Goal: Transaction & Acquisition: Purchase product/service

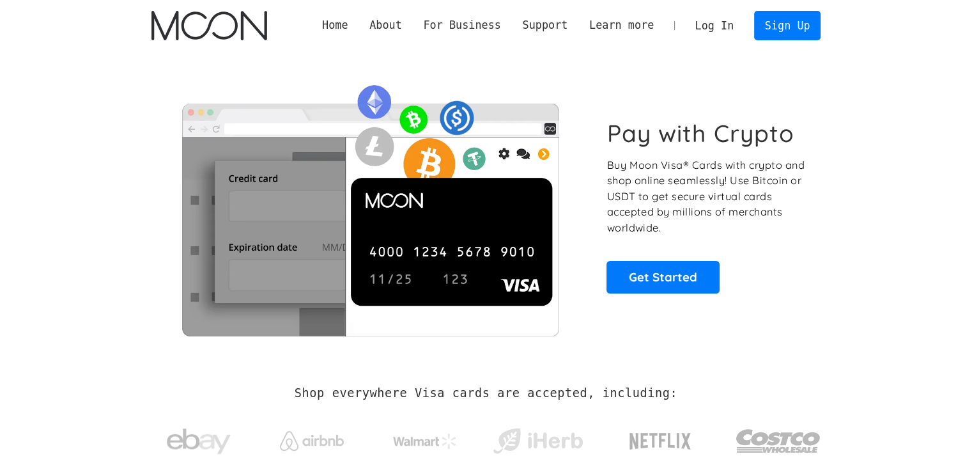
click at [711, 16] on link "Log In" at bounding box center [715, 26] width 60 height 28
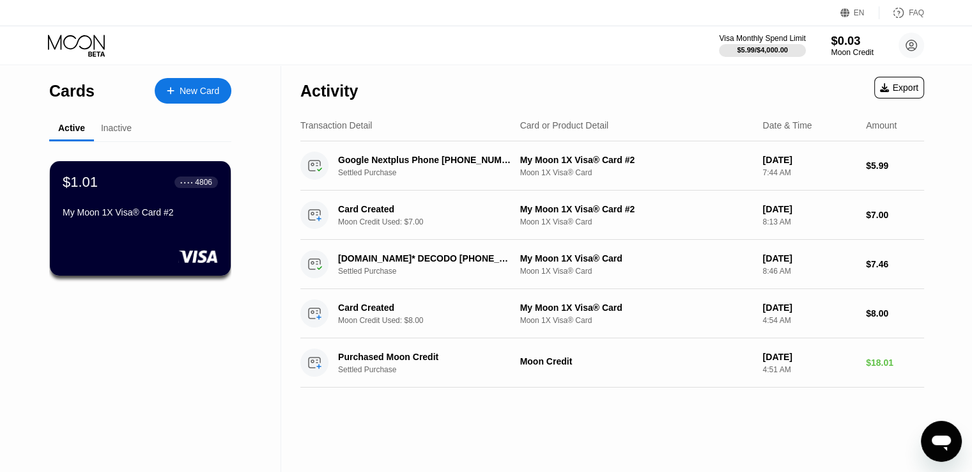
click at [841, 52] on div "Moon Credit" at bounding box center [852, 52] width 43 height 9
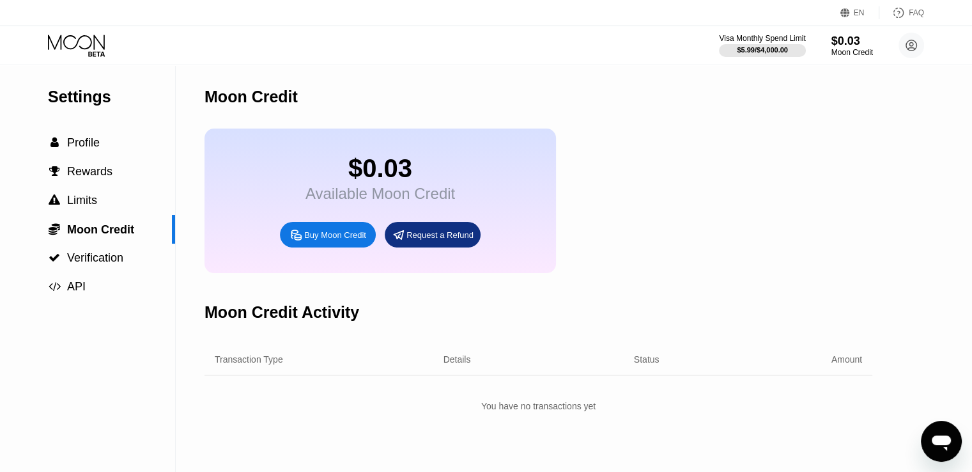
click at [908, 45] on circle at bounding box center [912, 46] width 26 height 26
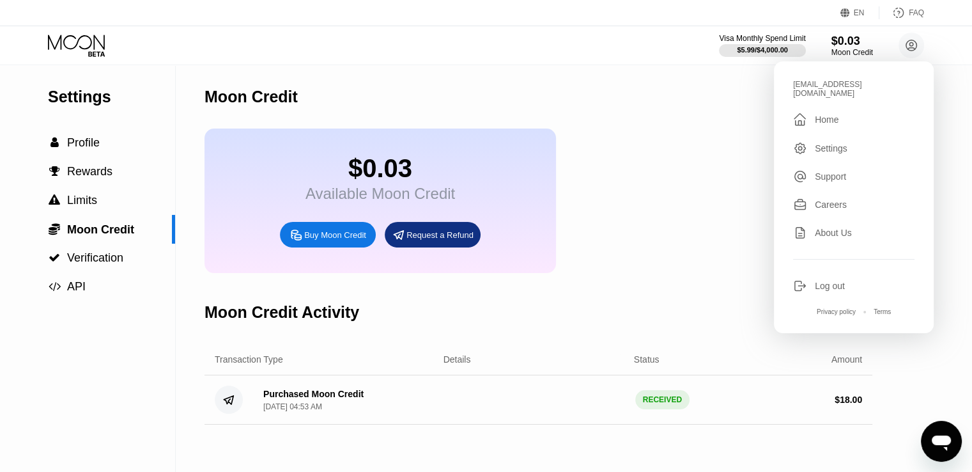
click at [849, 118] on div " Home" at bounding box center [853, 119] width 121 height 15
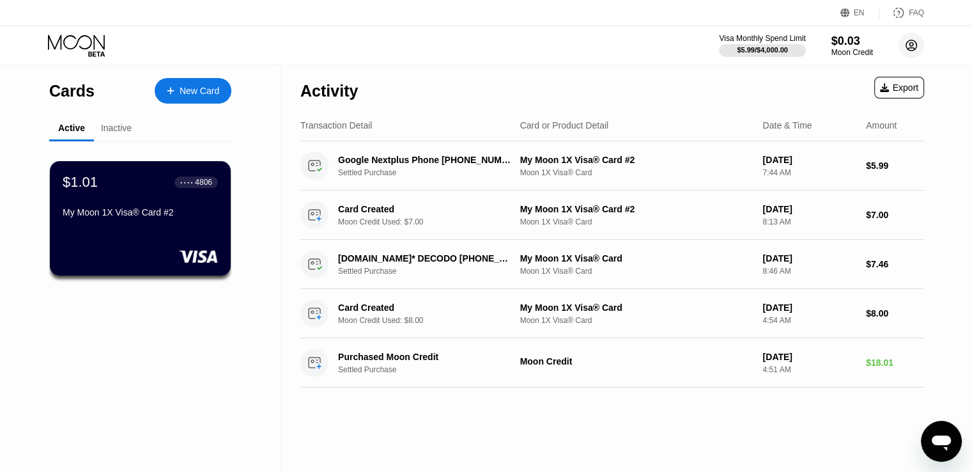
click at [914, 58] on icon at bounding box center [912, 46] width 26 height 26
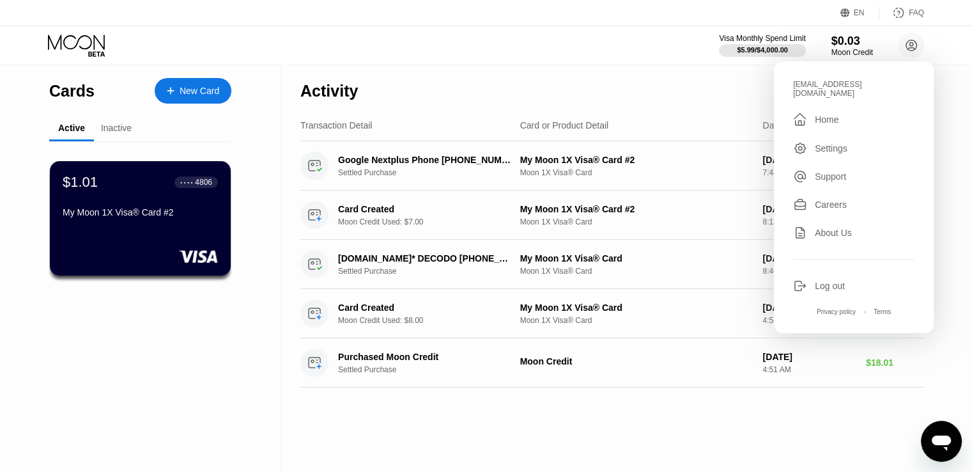
click at [831, 114] on div "Home" at bounding box center [827, 119] width 24 height 10
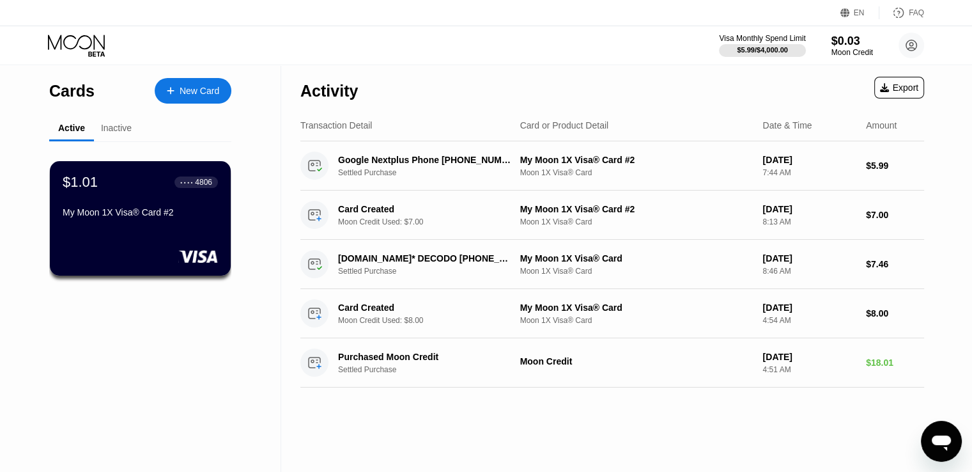
click at [82, 40] on icon at bounding box center [77, 46] width 59 height 22
click at [838, 41] on div "$0.03" at bounding box center [853, 41] width 42 height 13
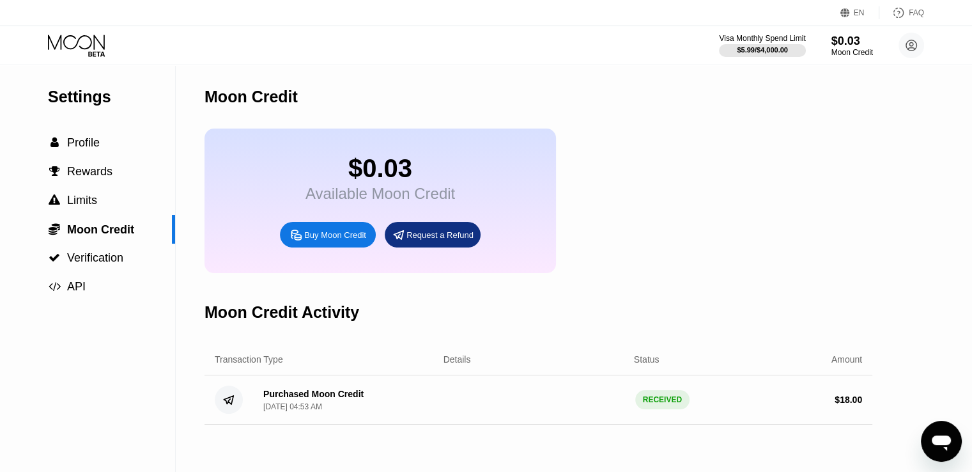
click at [341, 240] on div "Buy Moon Credit" at bounding box center [335, 234] width 62 height 11
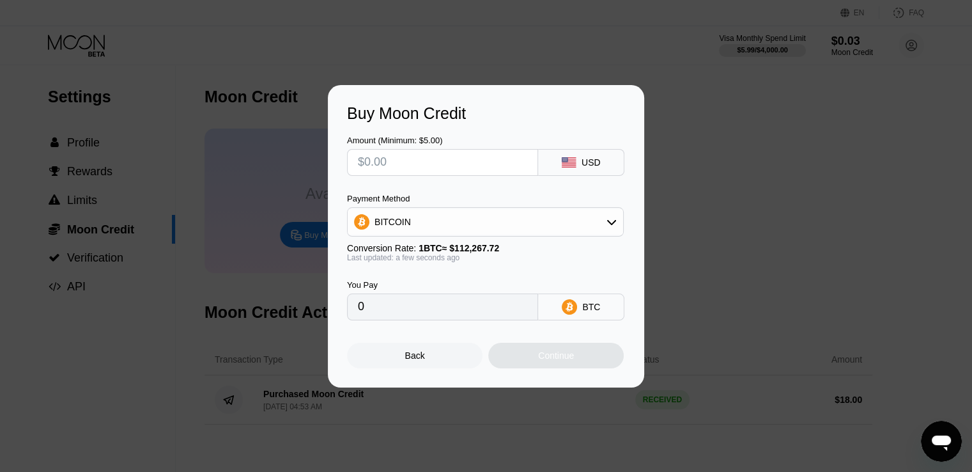
click at [429, 164] on input "text" at bounding box center [442, 163] width 169 height 26
click at [430, 163] on input "text" at bounding box center [442, 163] width 169 height 26
type input "$4"
type input "0.00003563"
type input "$44"
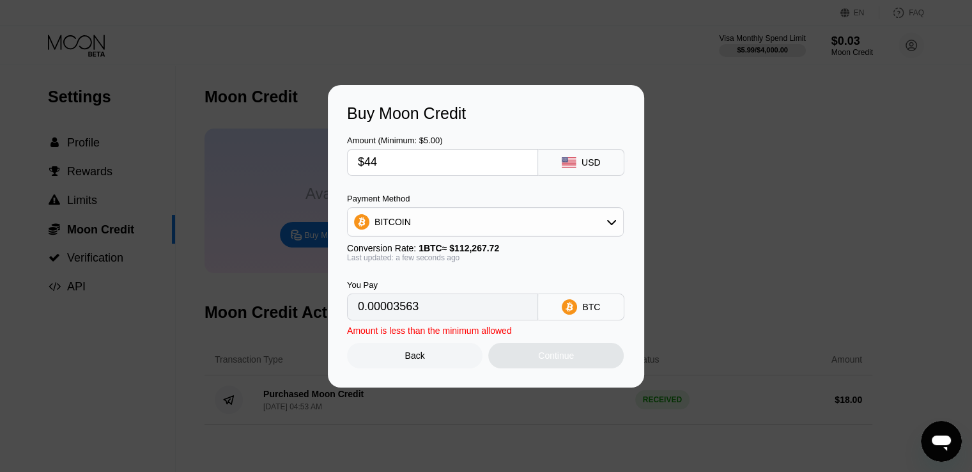
type input "0.00039193"
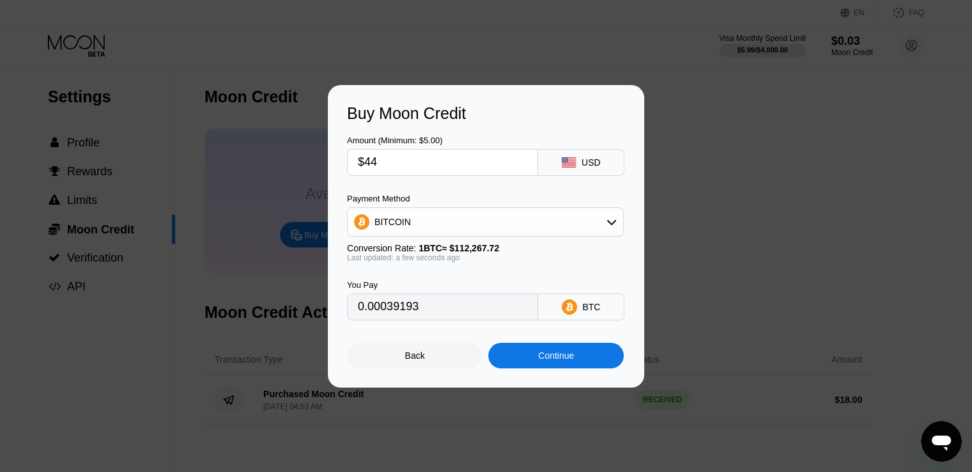
type input "$4"
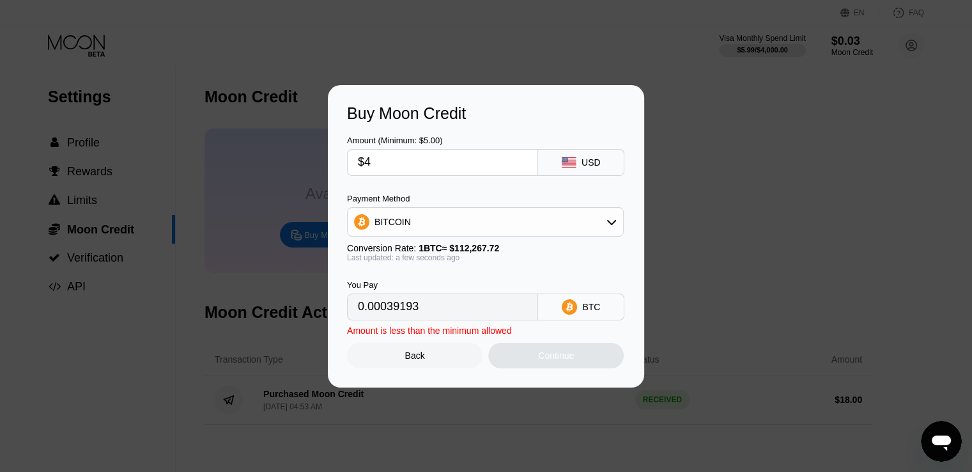
type input "0.00003563"
type input "$42"
type input "0.00037411"
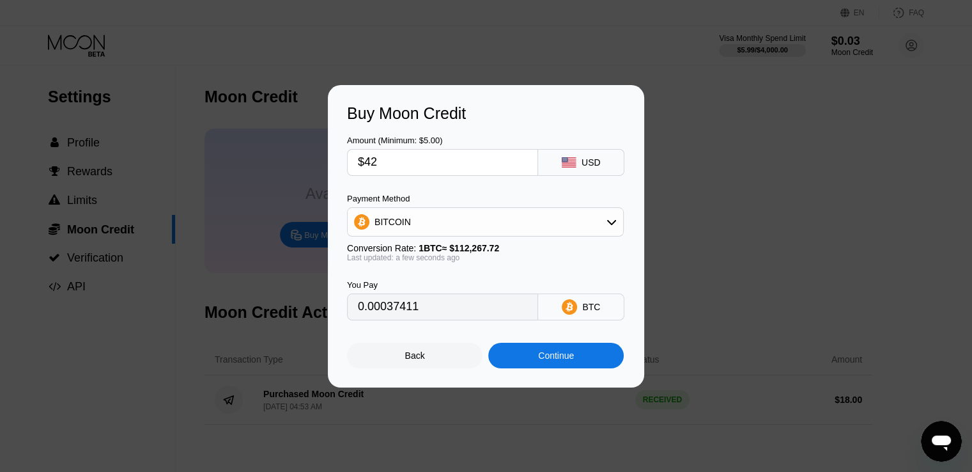
type input "$42"
click at [458, 213] on div "BITCOIN" at bounding box center [486, 222] width 276 height 26
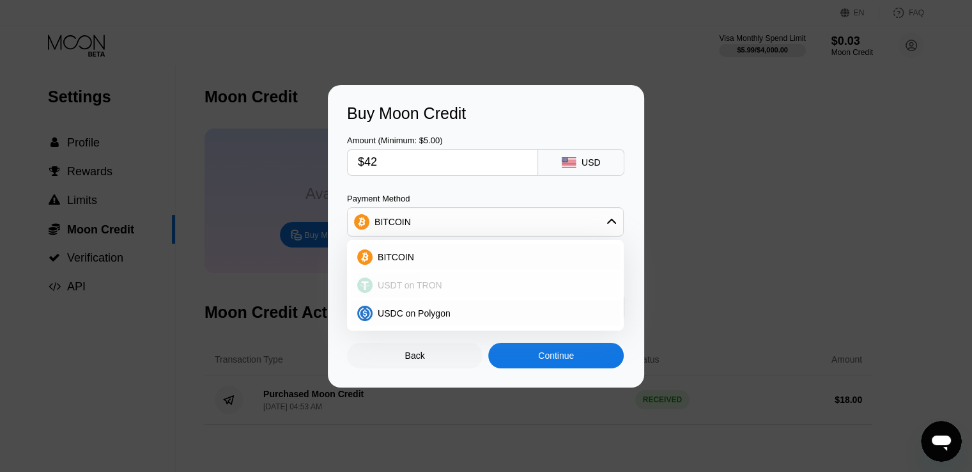
click at [394, 290] on span "USDT on TRON" at bounding box center [410, 285] width 65 height 10
type input "42.42"
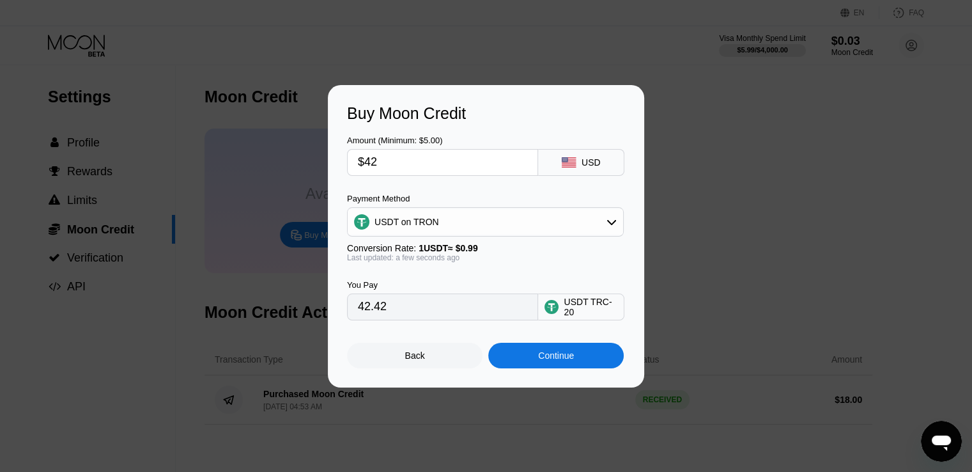
click at [524, 256] on div "Last updated: a few seconds ago" at bounding box center [485, 257] width 277 height 9
drag, startPoint x: 381, startPoint y: 165, endPoint x: 371, endPoint y: 162, distance: 9.9
click at [371, 162] on input "$42" at bounding box center [442, 163] width 169 height 26
type input "$41"
type input "41.41"
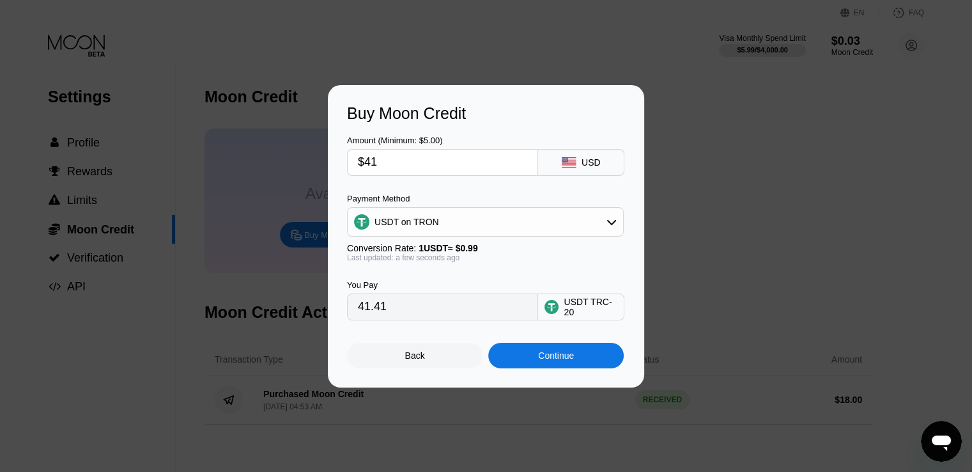
type input "$41"
click at [537, 355] on div "Continue" at bounding box center [556, 356] width 136 height 26
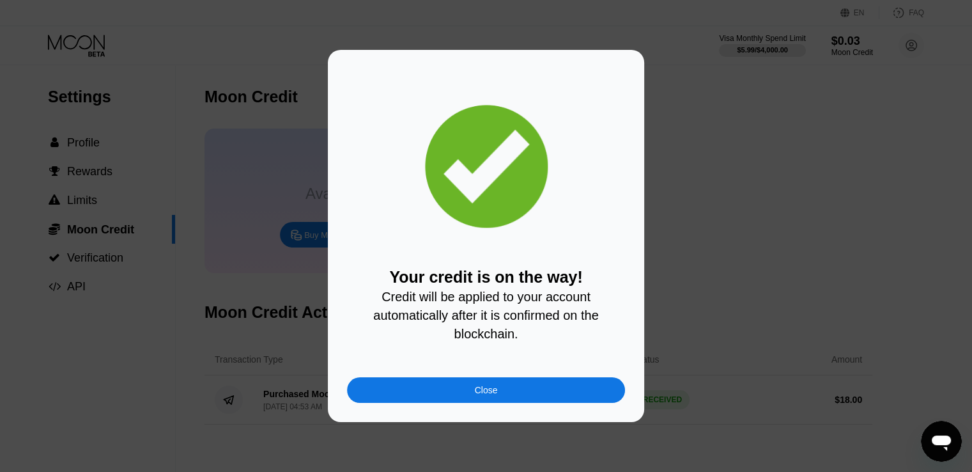
click at [517, 400] on div "Close" at bounding box center [486, 390] width 278 height 26
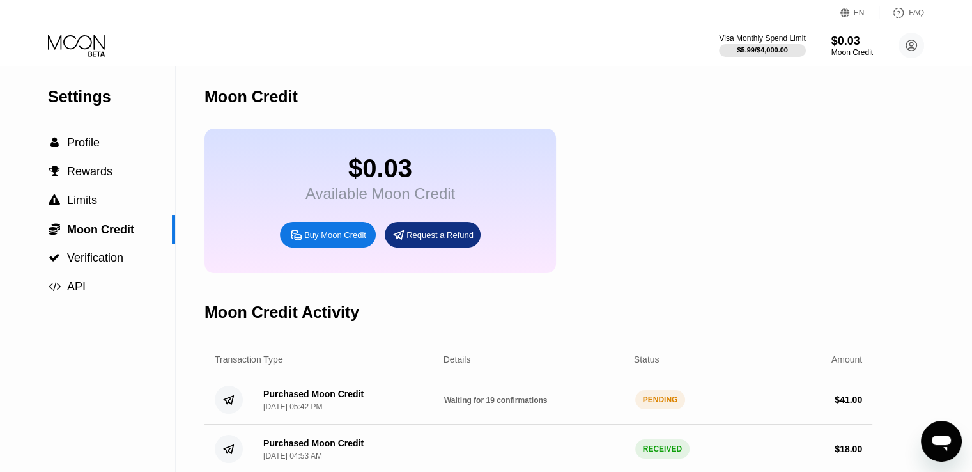
click at [812, 146] on div "$0.03 Available Moon Credit Buy Moon Credit Request a Refund" at bounding box center [539, 200] width 668 height 144
click at [847, 51] on div "Moon Credit" at bounding box center [852, 52] width 43 height 9
drag, startPoint x: 687, startPoint y: 212, endPoint x: 654, endPoint y: 241, distance: 43.5
click at [690, 210] on div "$0.03 Available Moon Credit Buy Moon Credit Request a Refund" at bounding box center [539, 200] width 668 height 144
click at [110, 144] on div " Profile" at bounding box center [87, 142] width 175 height 13
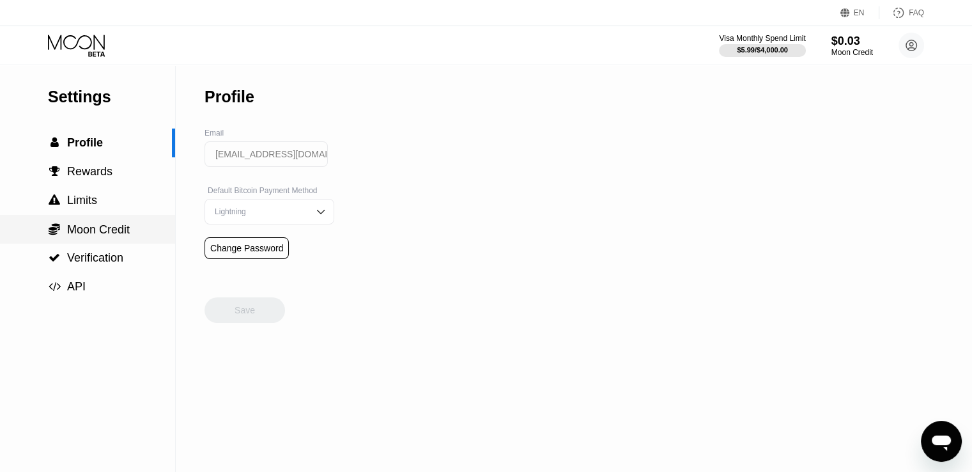
click at [92, 236] on span "Moon Credit" at bounding box center [98, 229] width 63 height 13
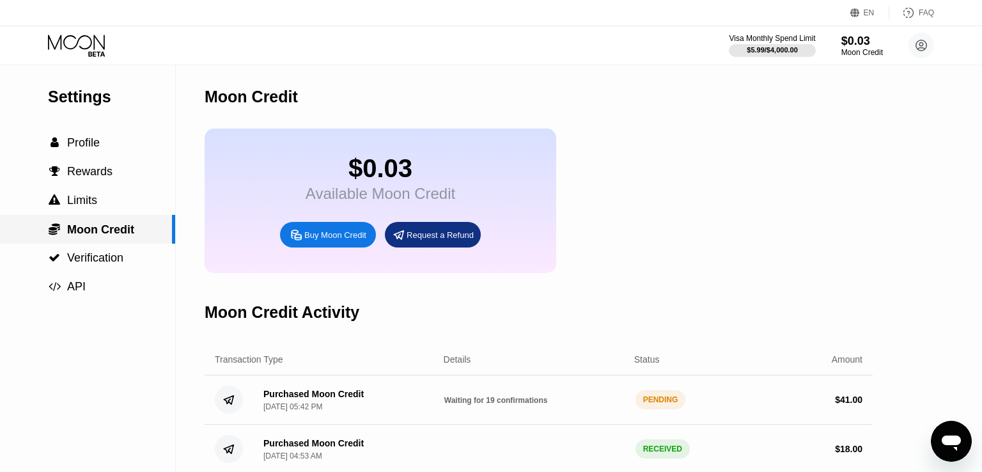
click at [92, 236] on span "Moon Credit" at bounding box center [100, 229] width 67 height 13
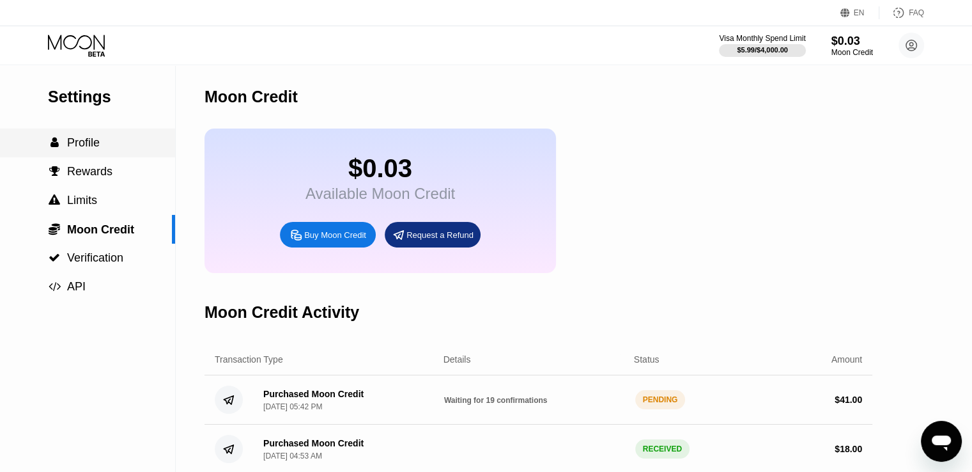
click at [102, 139] on div " Profile" at bounding box center [87, 142] width 175 height 13
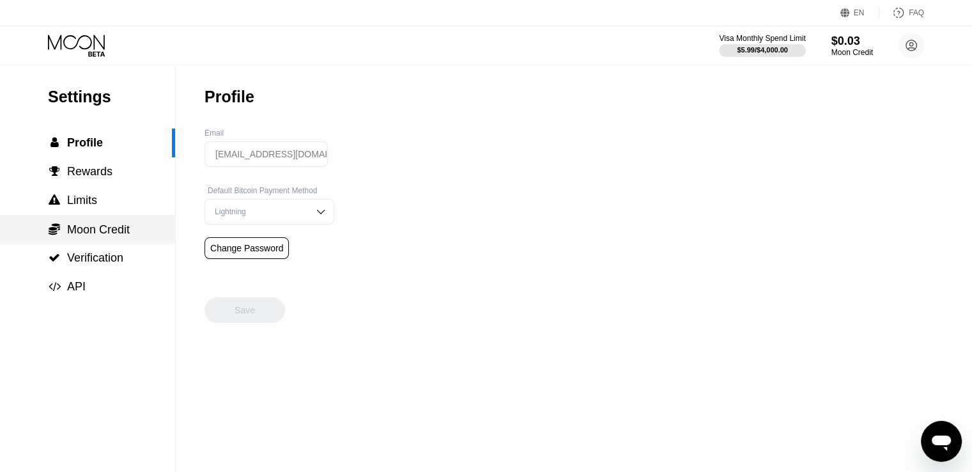
click at [99, 236] on span "Moon Credit" at bounding box center [98, 229] width 63 height 13
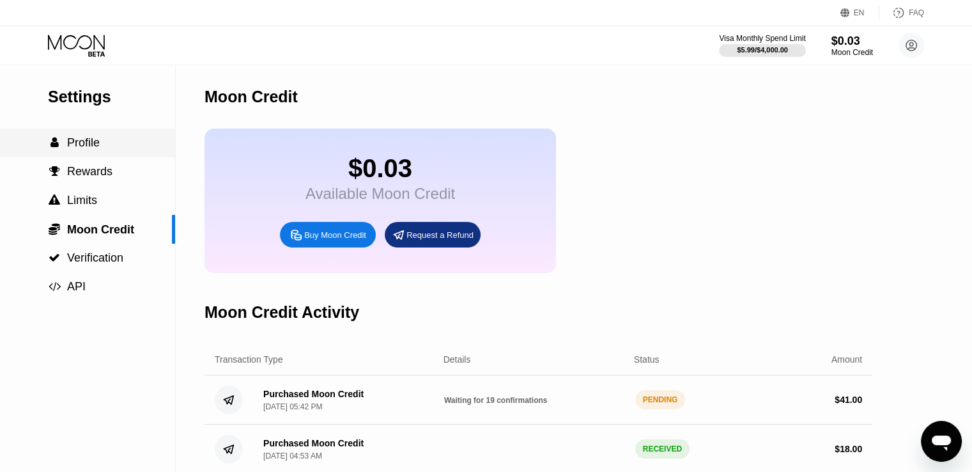
click at [113, 139] on div " Profile" at bounding box center [87, 142] width 175 height 13
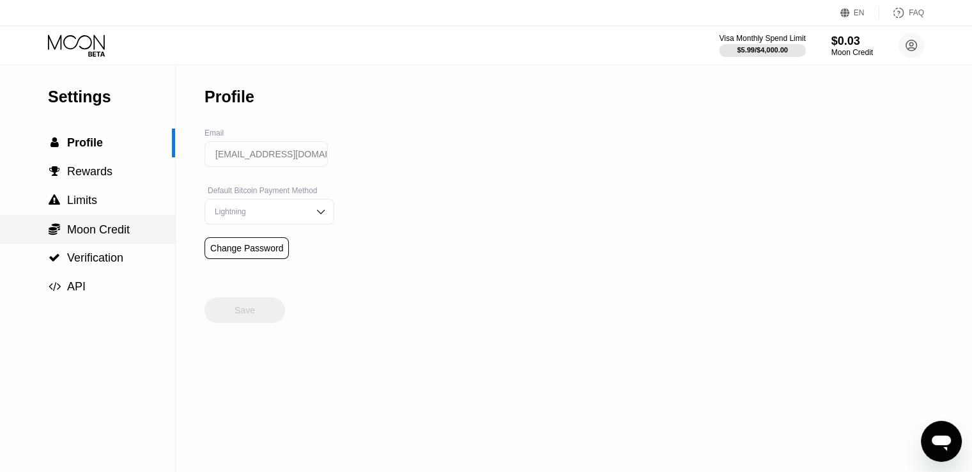
click at [102, 232] on span "Moon Credit" at bounding box center [98, 229] width 63 height 13
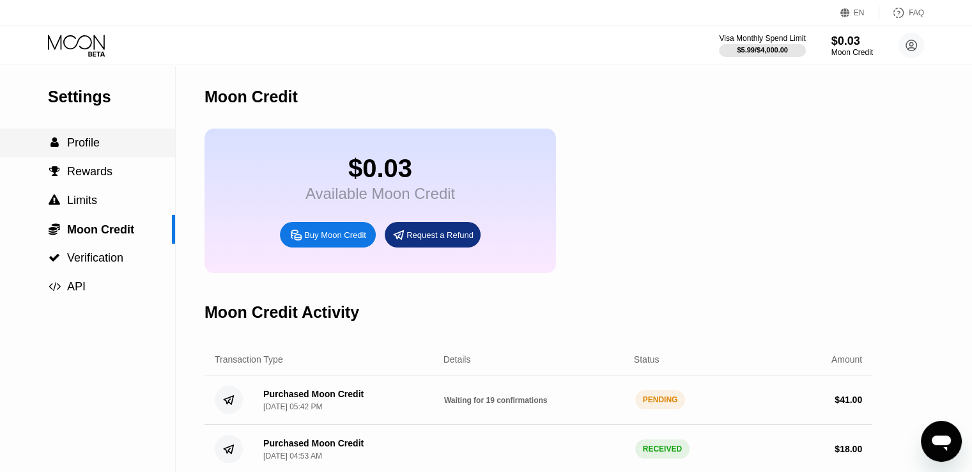
click at [85, 141] on span "Profile" at bounding box center [83, 142] width 33 height 13
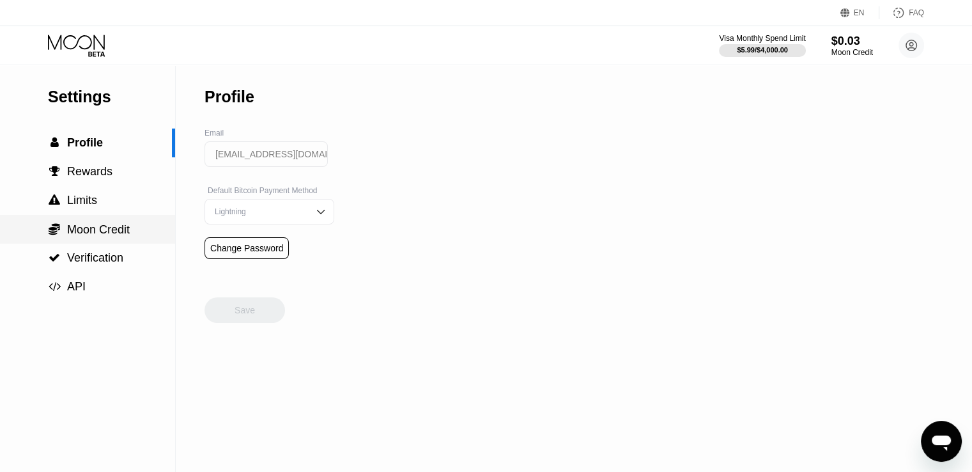
click at [101, 236] on span "Moon Credit" at bounding box center [98, 229] width 63 height 13
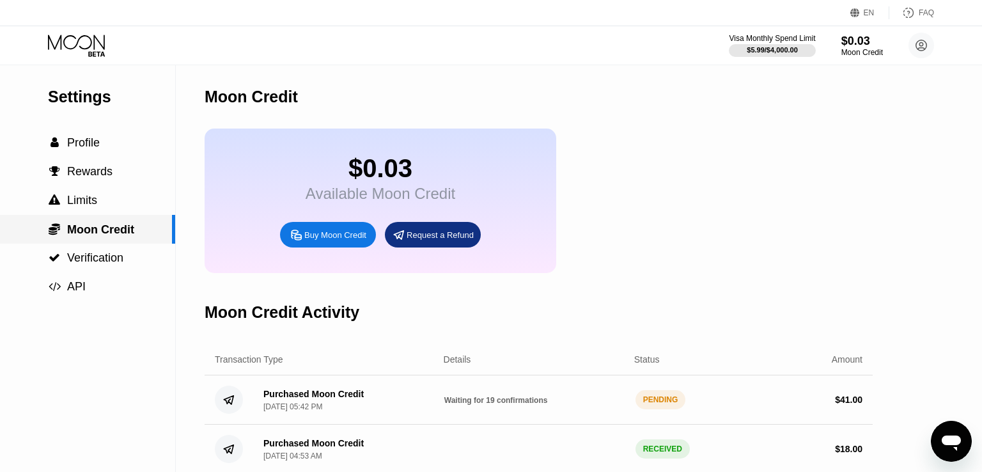
click at [101, 236] on span "Moon Credit" at bounding box center [100, 229] width 67 height 13
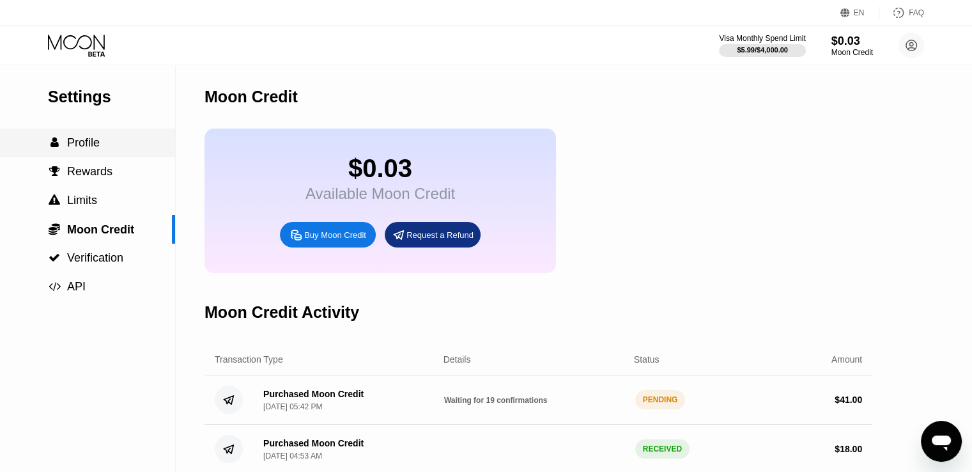
click at [123, 150] on div " Profile" at bounding box center [87, 142] width 175 height 13
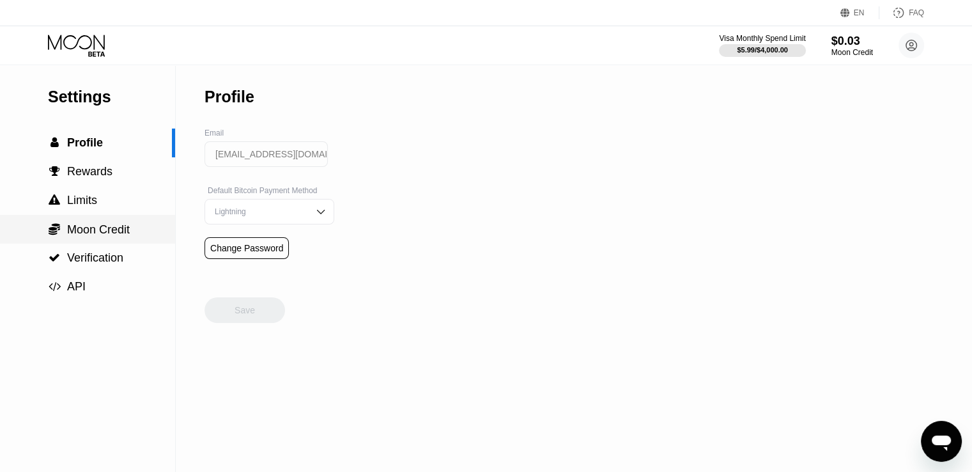
click at [112, 244] on div " Moon Credit" at bounding box center [87, 229] width 175 height 29
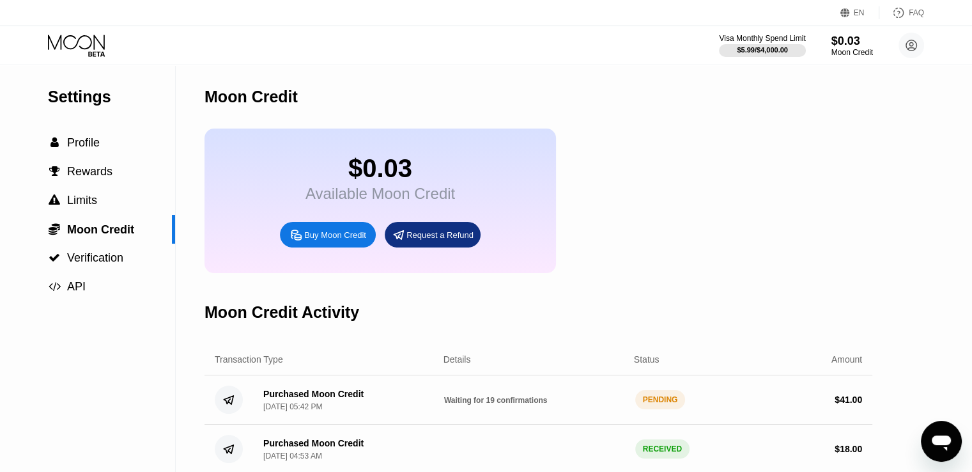
click at [576, 176] on div "$0.03 Available Moon Credit Buy Moon Credit Request a Refund" at bounding box center [539, 200] width 668 height 144
click at [100, 230] on span "Moon Credit" at bounding box center [100, 229] width 67 height 13
click at [111, 146] on div " Profile" at bounding box center [87, 142] width 175 height 13
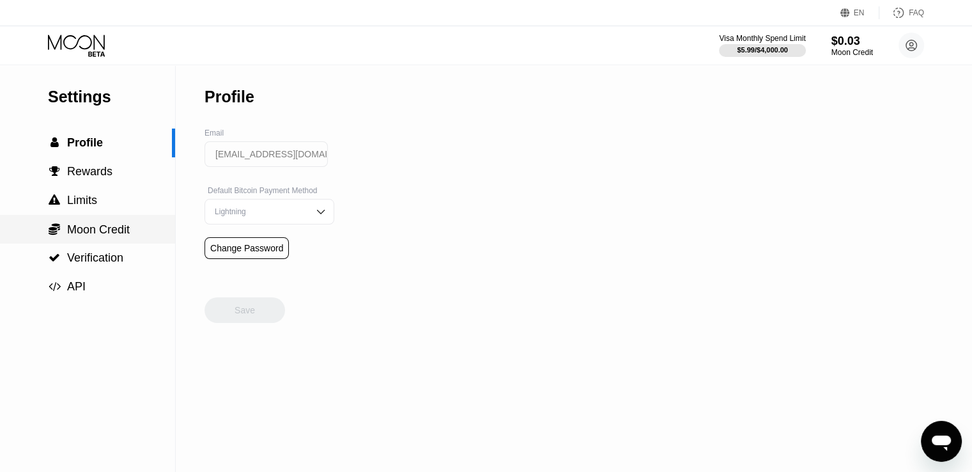
click at [95, 224] on div " Moon Credit" at bounding box center [87, 229] width 175 height 29
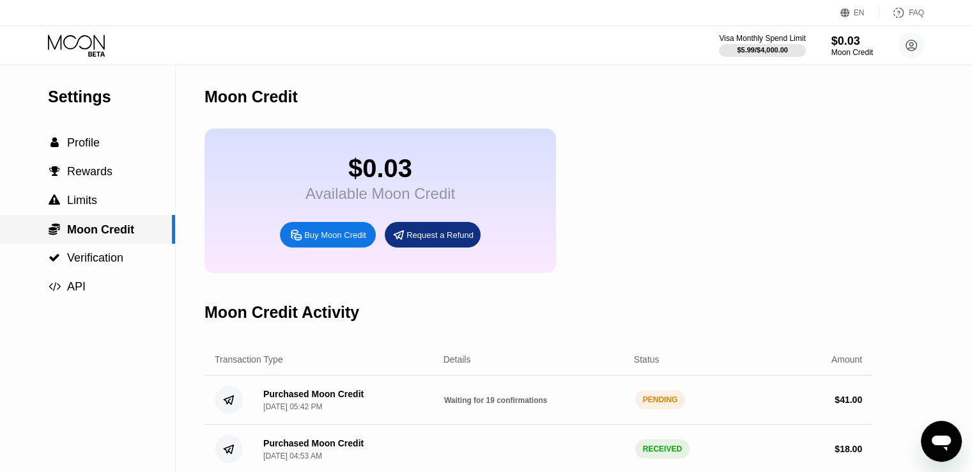
click at [95, 230] on span "Moon Credit" at bounding box center [100, 229] width 67 height 13
click at [110, 150] on div " Profile" at bounding box center [87, 142] width 175 height 13
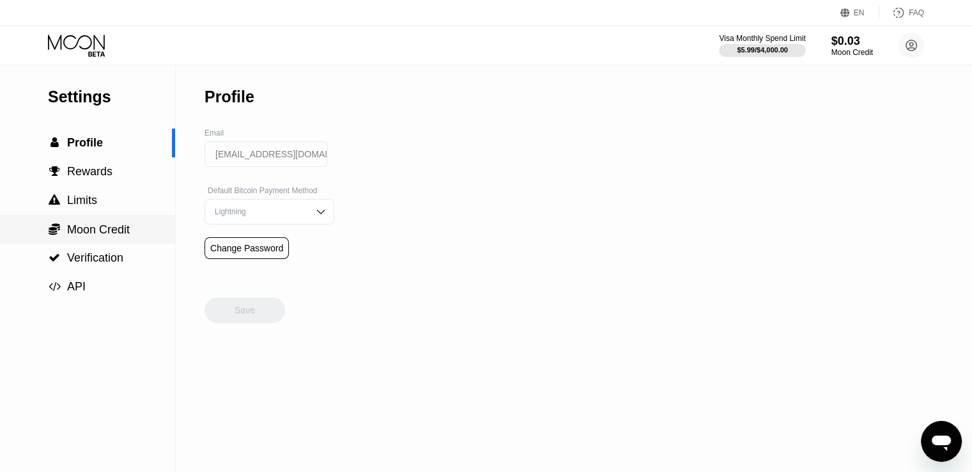
click at [97, 236] on span "Moon Credit" at bounding box center [98, 229] width 63 height 13
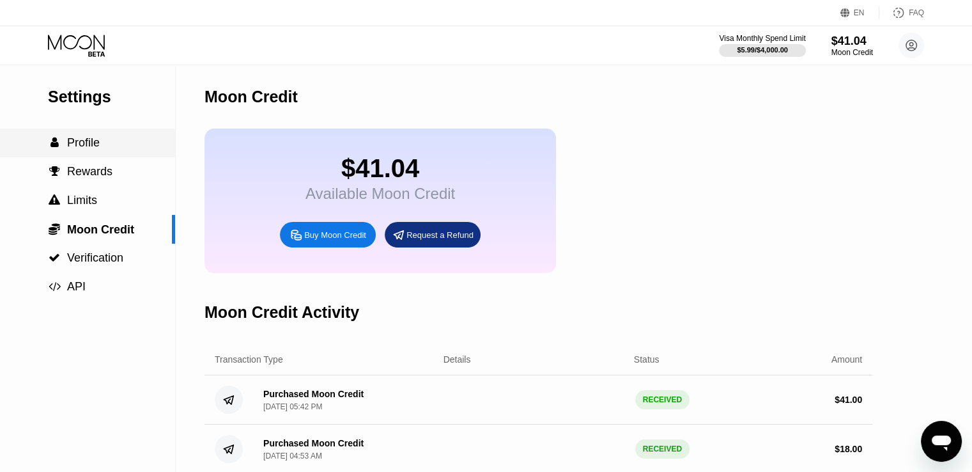
click at [118, 150] on div " Profile" at bounding box center [87, 142] width 175 height 13
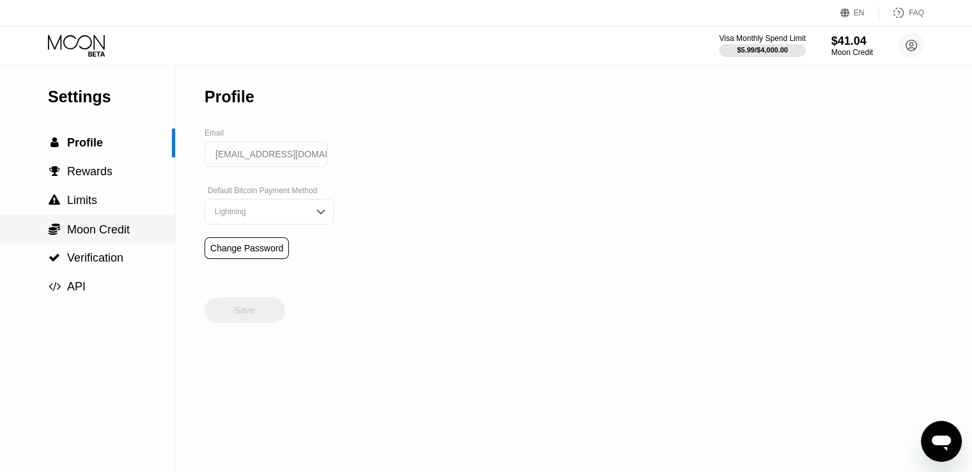
click at [99, 228] on span "Moon Credit" at bounding box center [98, 229] width 63 height 13
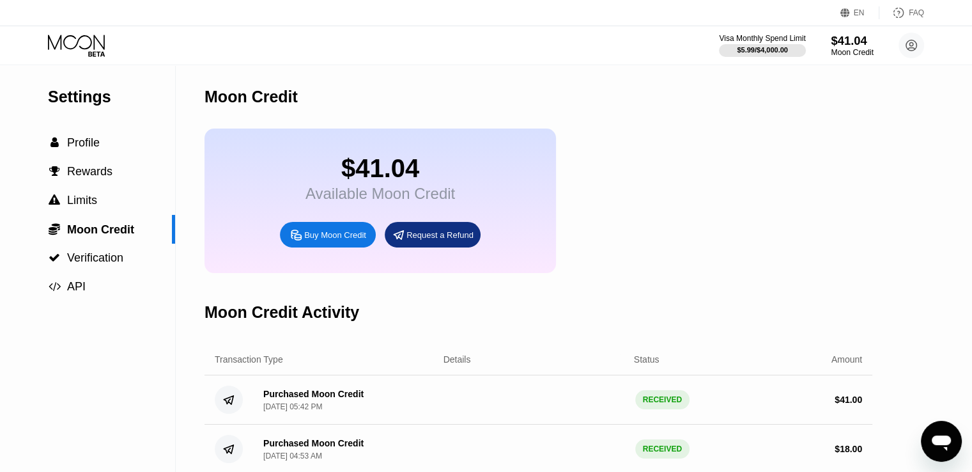
click at [844, 42] on div "$41.04" at bounding box center [852, 40] width 43 height 13
click at [914, 49] on icon at bounding box center [911, 45] width 7 height 7
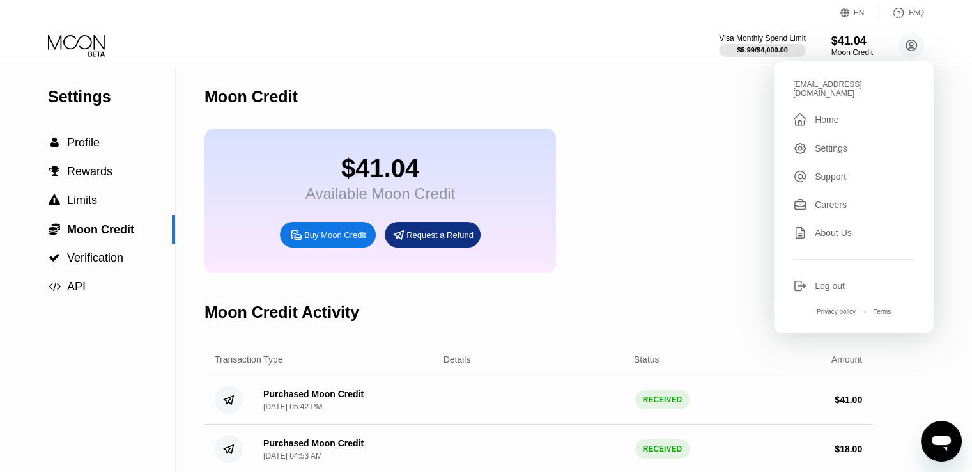
click at [821, 114] on div "Home" at bounding box center [827, 119] width 24 height 10
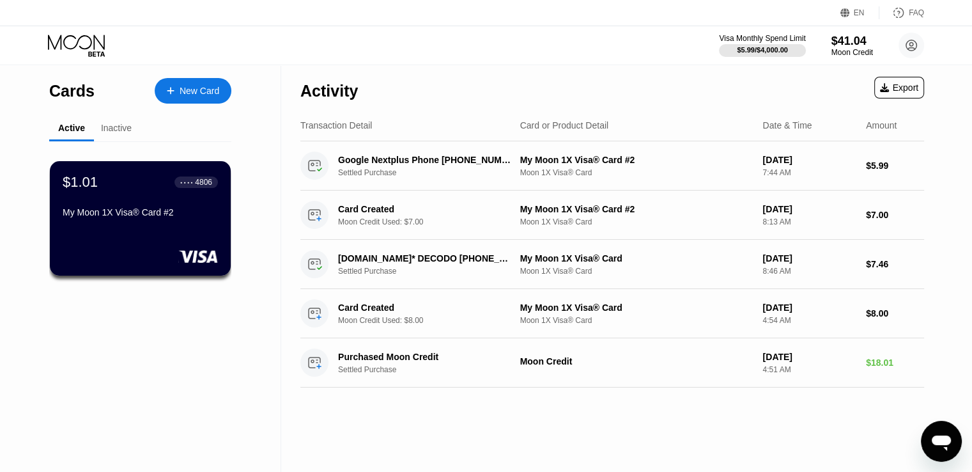
click at [478, 88] on div "Activity Export" at bounding box center [612, 87] width 624 height 45
click at [407, 57] on div "Visa Monthly Spend Limit $5.99 / $4,000.00 $41.04 Moon Credit neoanderson1933@g…" at bounding box center [486, 45] width 972 height 38
click at [210, 93] on div "New Card" at bounding box center [200, 91] width 40 height 11
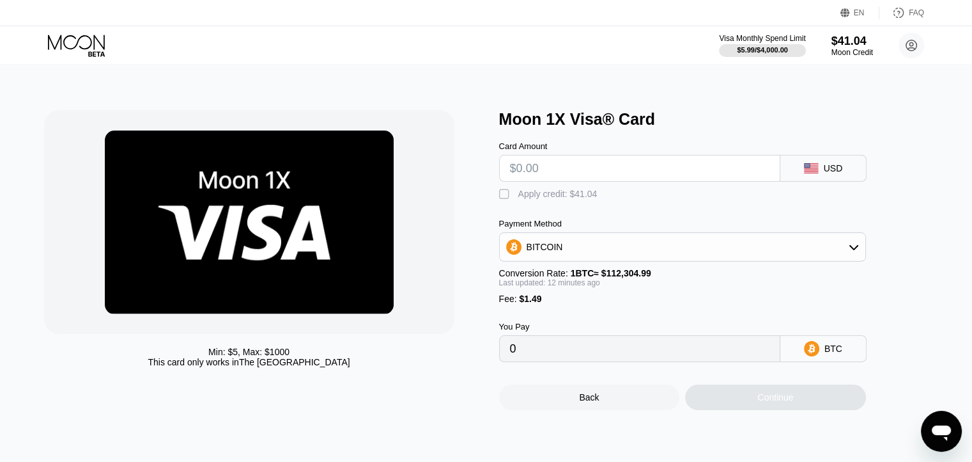
click at [589, 175] on input "text" at bounding box center [640, 168] width 260 height 26
type input "$8"
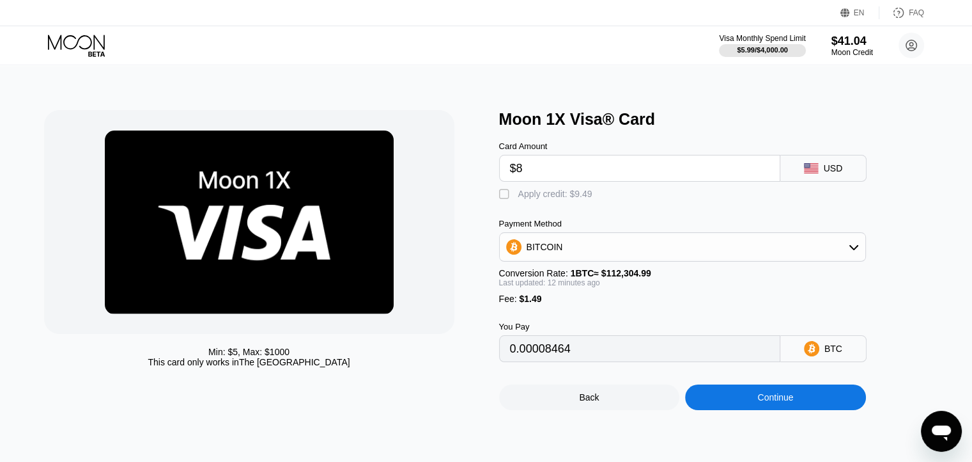
type input "0.00008464"
type input "$8"
click at [626, 142] on div "Card Amount $8 USD" at bounding box center [703, 154] width 409 height 53
click at [501, 199] on div "" at bounding box center [505, 194] width 13 height 13
type input "0"
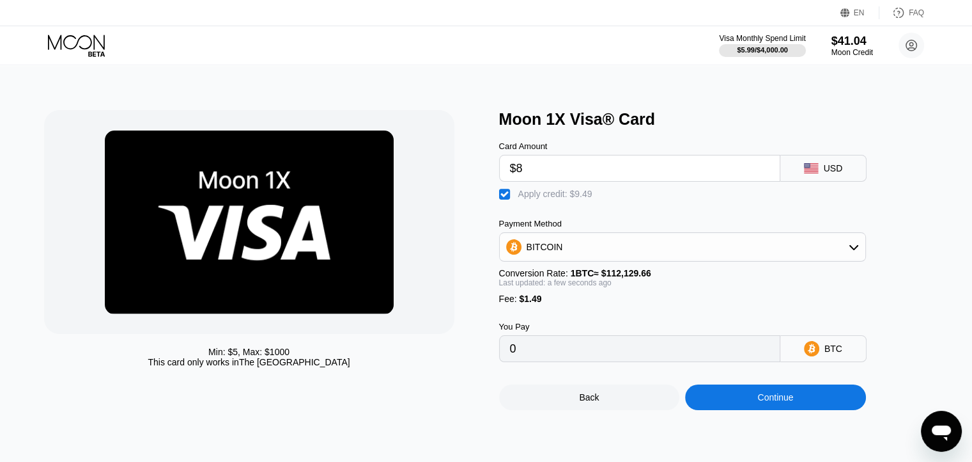
click at [798, 410] on div "Continue" at bounding box center [775, 397] width 181 height 26
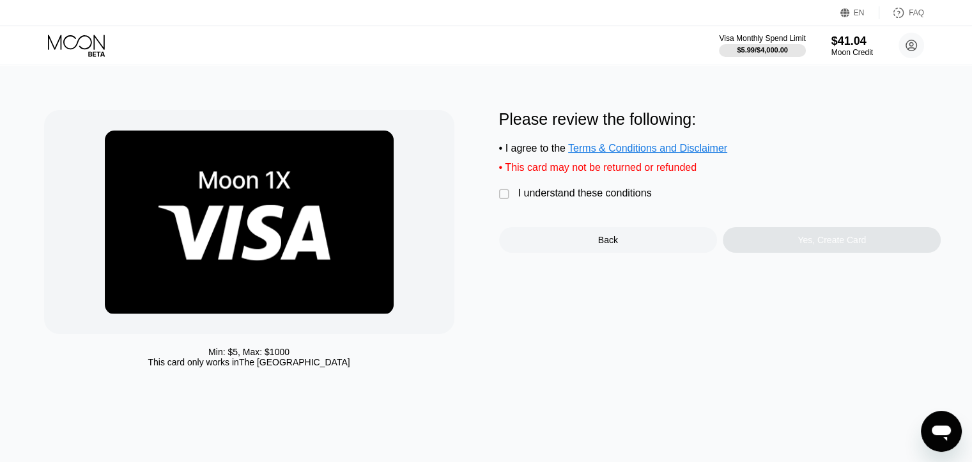
click at [528, 199] on div "I understand these conditions" at bounding box center [585, 193] width 134 height 12
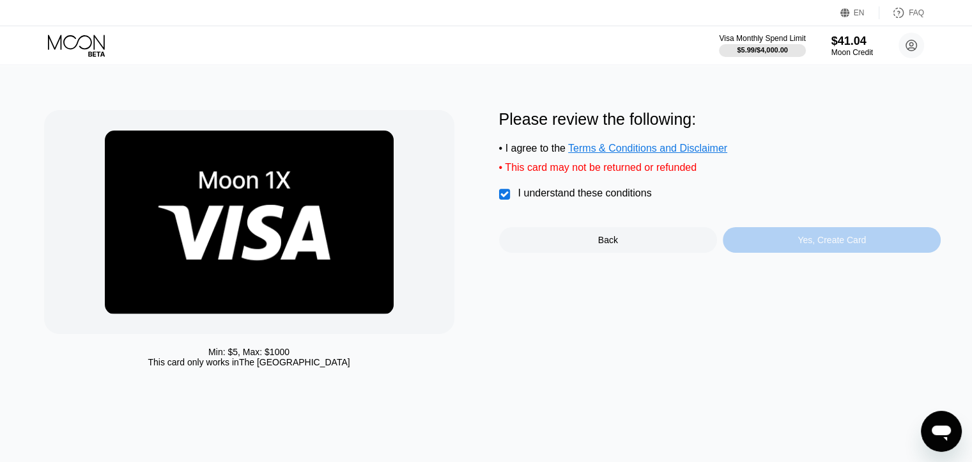
click at [828, 253] on div "Yes, Create Card" at bounding box center [832, 240] width 218 height 26
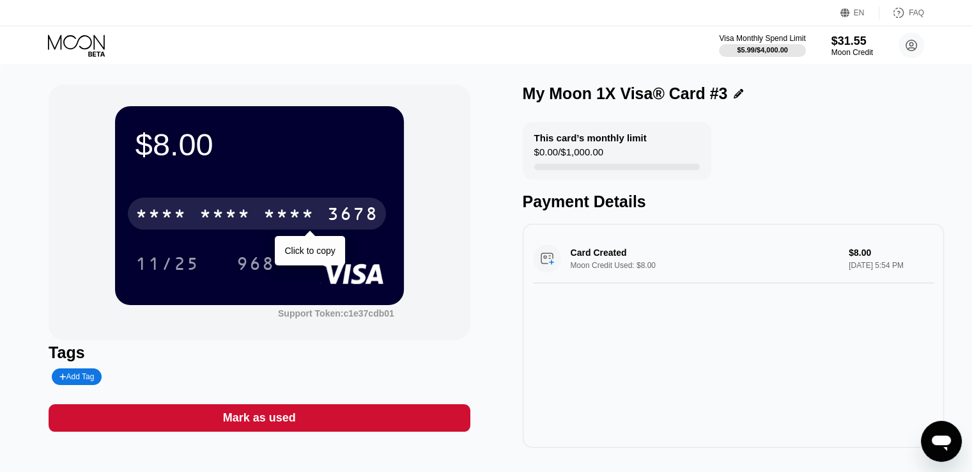
click at [269, 214] on div "* * * *" at bounding box center [288, 215] width 51 height 20
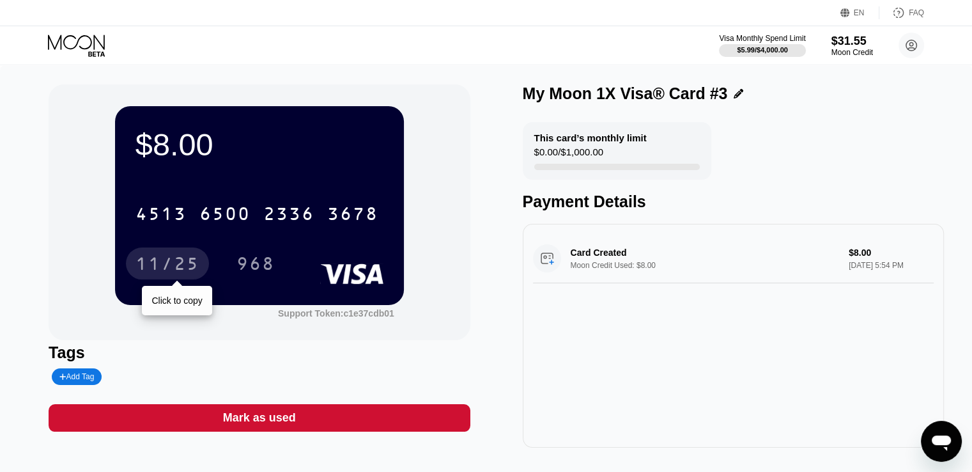
click at [176, 266] on div "11/25" at bounding box center [168, 265] width 64 height 20
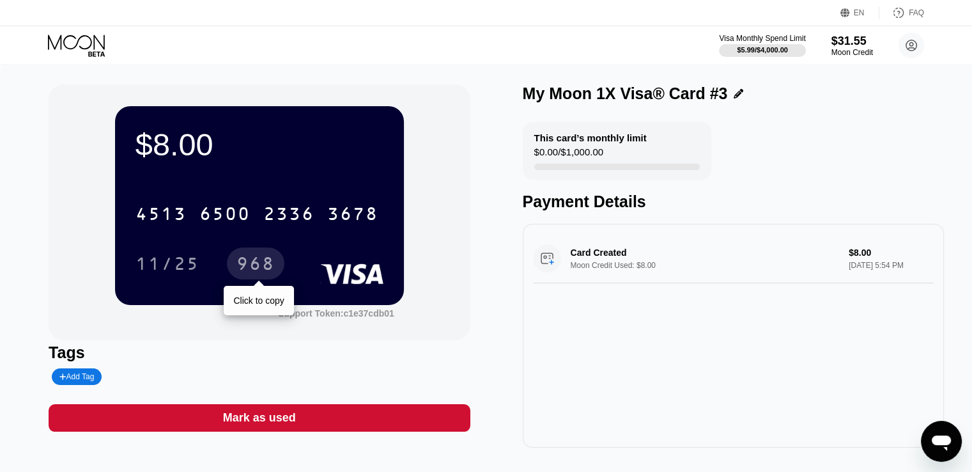
click at [258, 267] on div "968" at bounding box center [256, 265] width 38 height 20
click at [846, 51] on div "Moon Credit" at bounding box center [852, 52] width 43 height 9
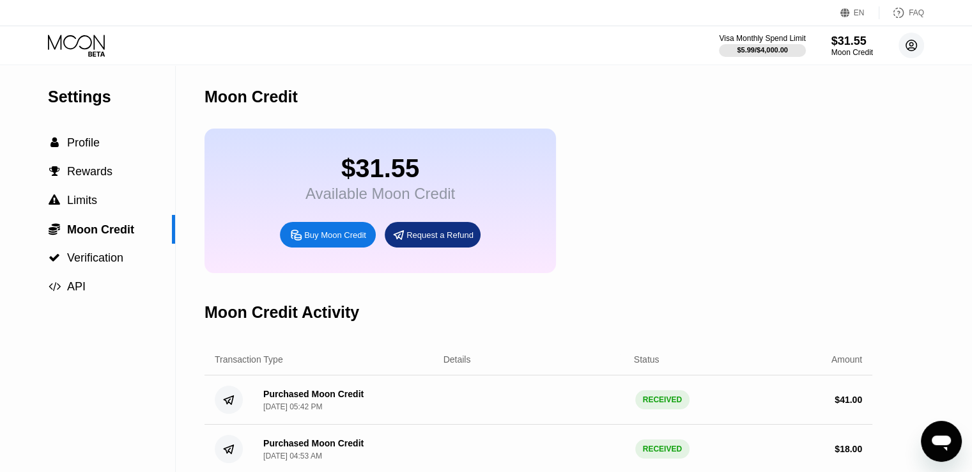
click at [905, 36] on circle at bounding box center [912, 46] width 26 height 26
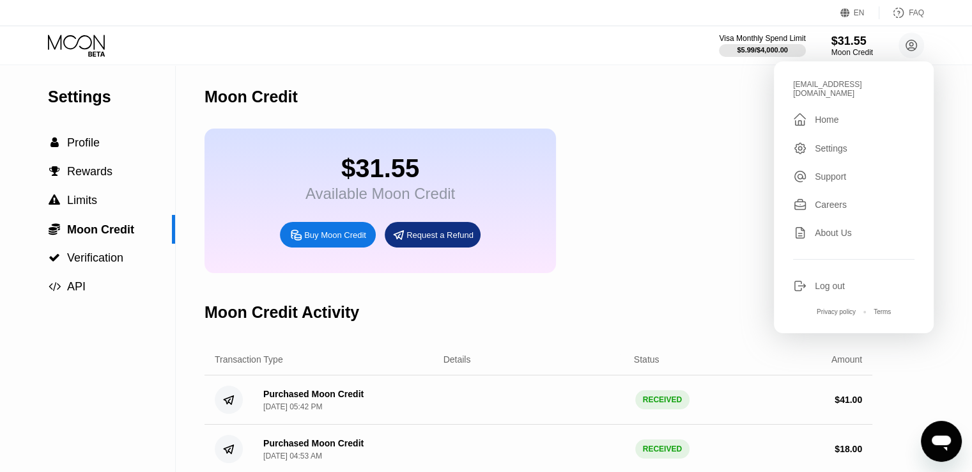
click at [849, 113] on div " Home" at bounding box center [853, 119] width 121 height 15
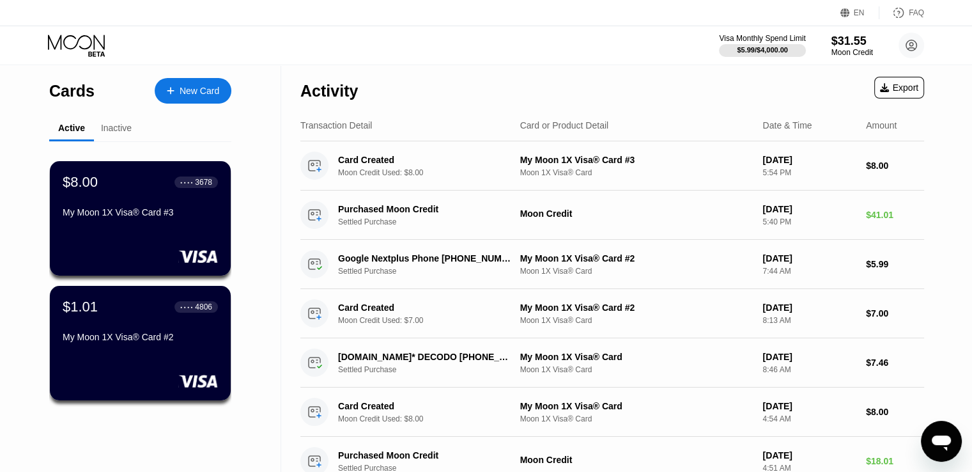
click at [194, 95] on div "New Card" at bounding box center [200, 91] width 40 height 11
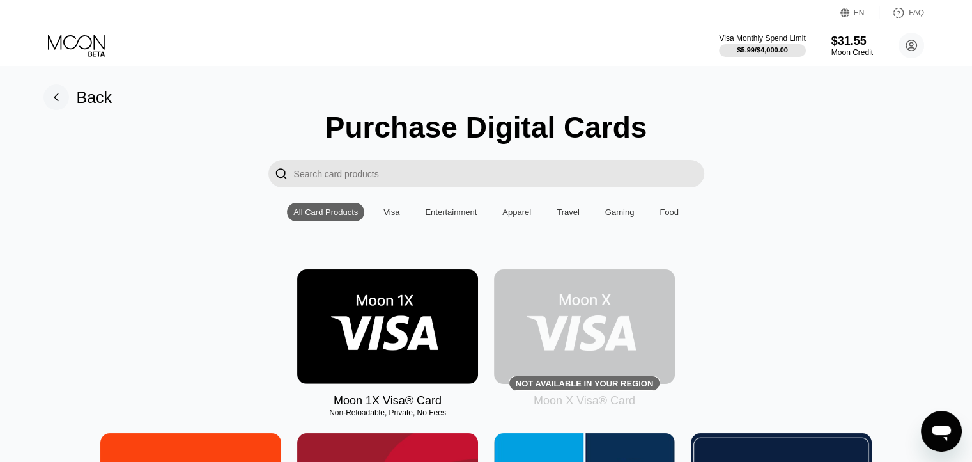
click at [357, 319] on img at bounding box center [387, 326] width 181 height 114
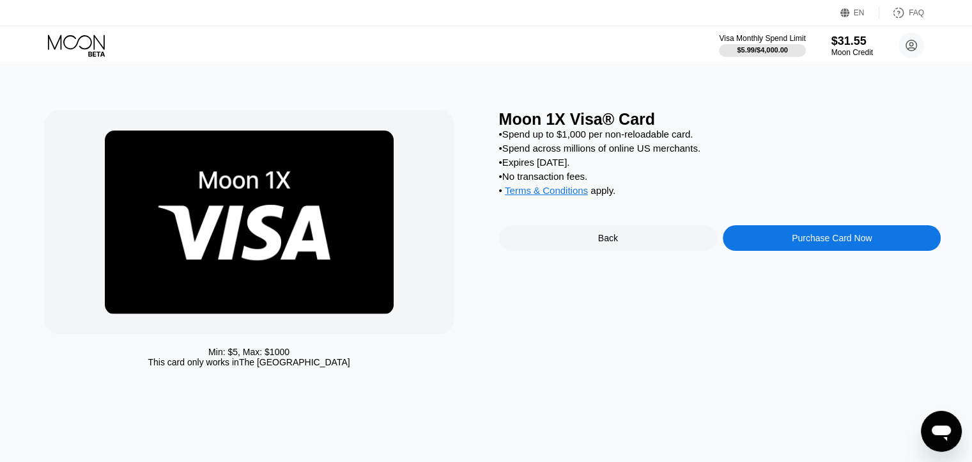
click at [832, 243] on div "Purchase Card Now" at bounding box center [832, 238] width 80 height 10
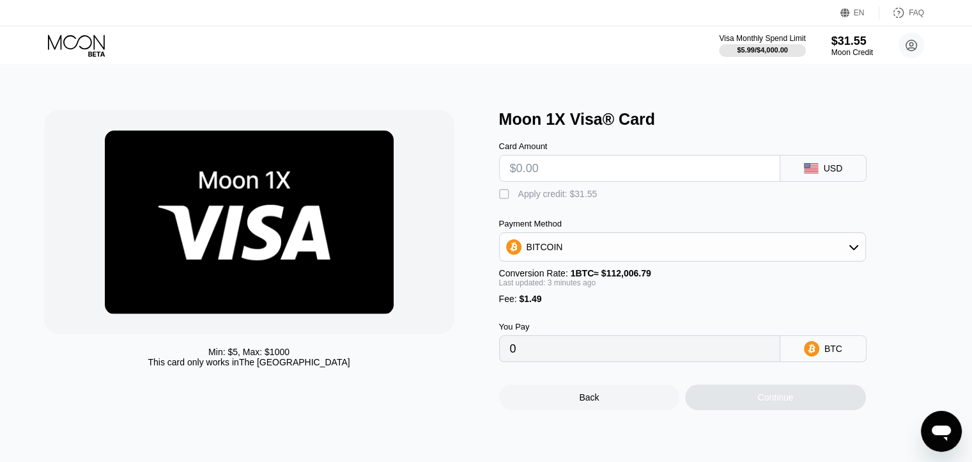
click at [605, 177] on input "text" at bounding box center [640, 168] width 260 height 26
type input "$8"
type input "0.00008471"
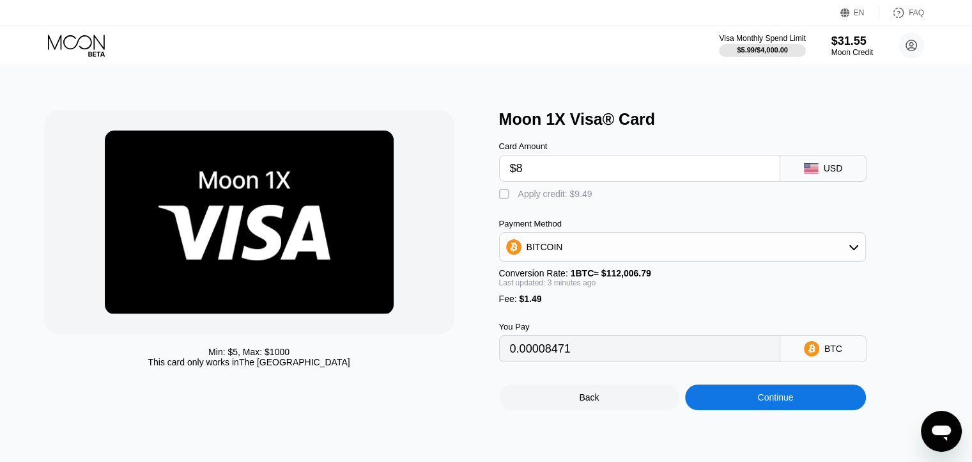
type input "$8"
click at [501, 199] on div "" at bounding box center [505, 194] width 13 height 13
type input "0"
click at [767, 410] on div "Continue" at bounding box center [775, 397] width 181 height 26
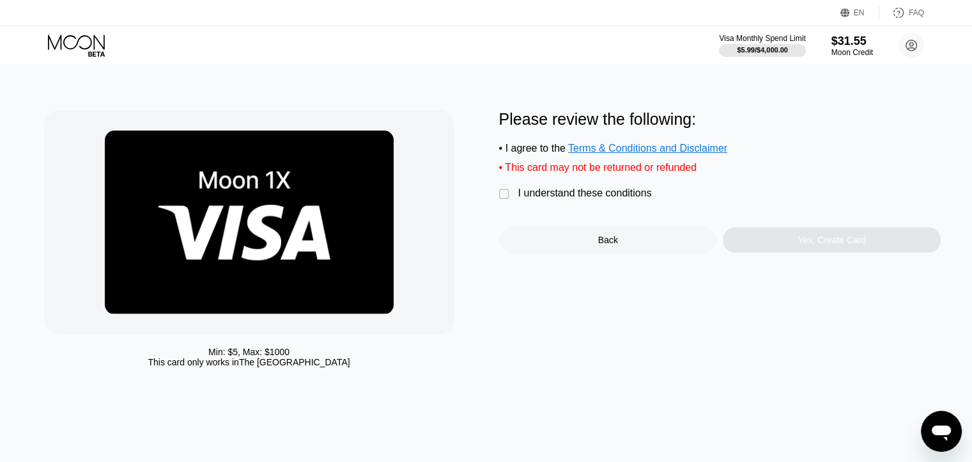
click at [601, 198] on div "I understand these conditions" at bounding box center [585, 193] width 134 height 12
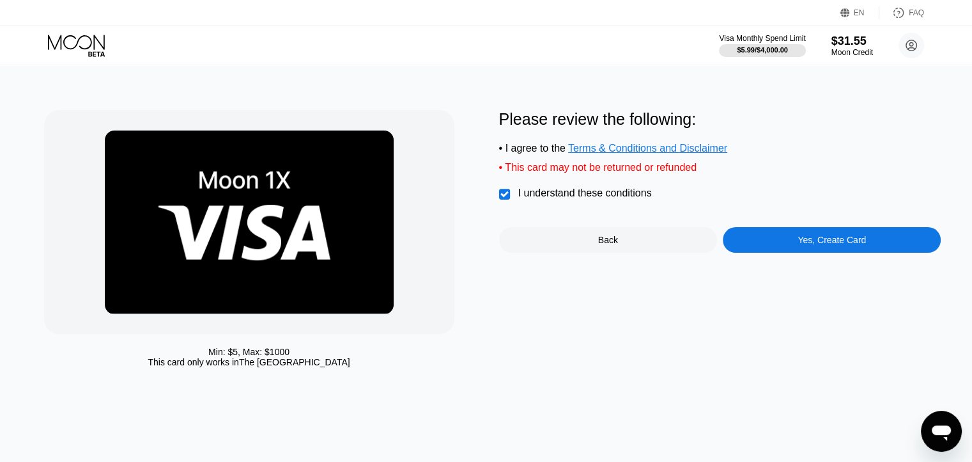
click at [804, 253] on div "Yes, Create Card" at bounding box center [832, 240] width 218 height 26
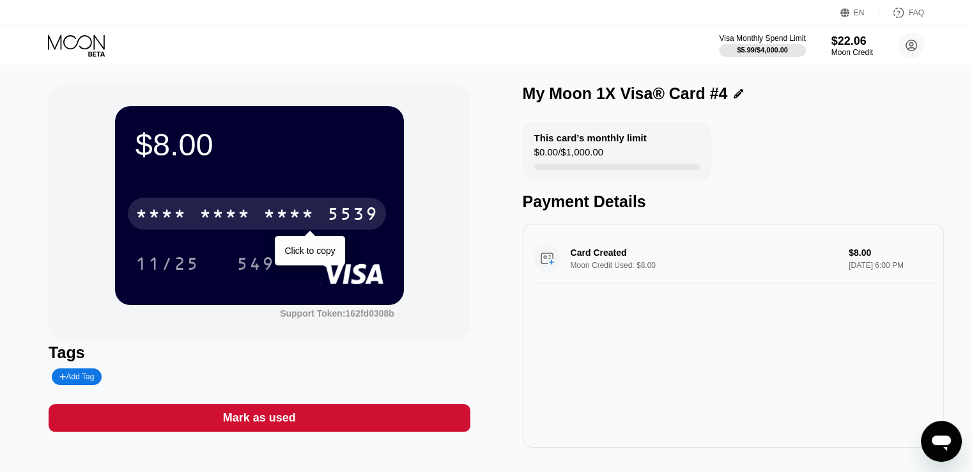
click at [237, 215] on div "* * * *" at bounding box center [224, 215] width 51 height 20
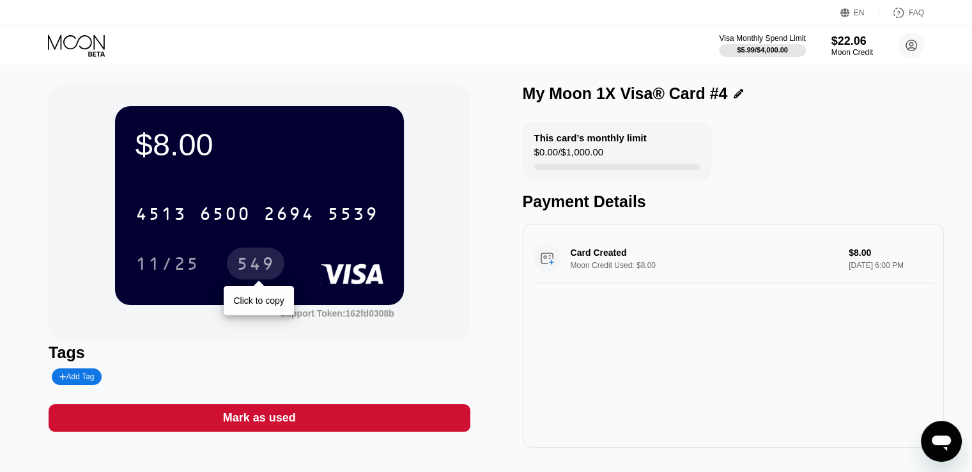
click at [251, 274] on div "549" at bounding box center [256, 265] width 38 height 20
click at [75, 45] on icon at bounding box center [76, 42] width 57 height 15
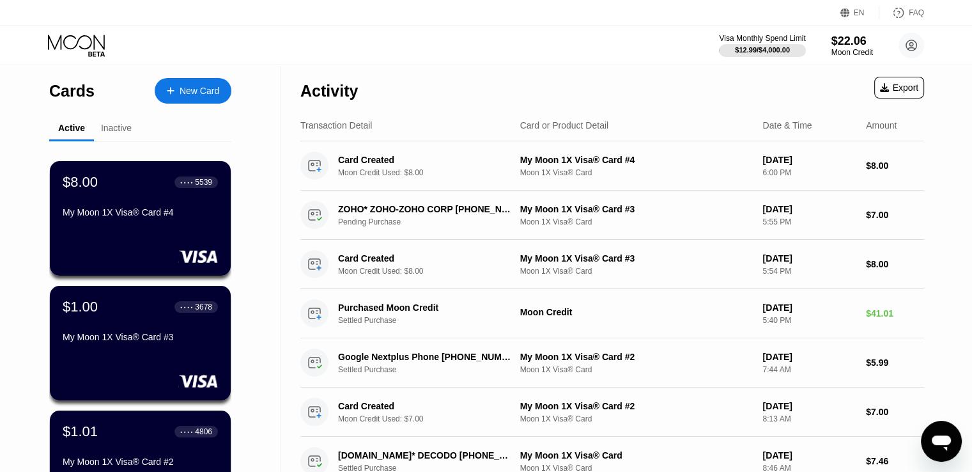
click at [370, 22] on div "EN Language Select an item Save FAQ" at bounding box center [486, 13] width 972 height 26
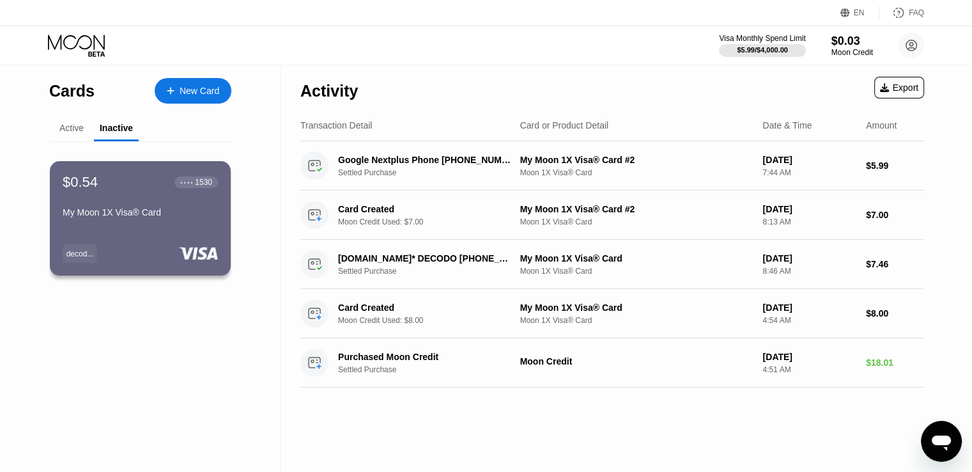
click at [79, 131] on div "Active" at bounding box center [71, 128] width 24 height 10
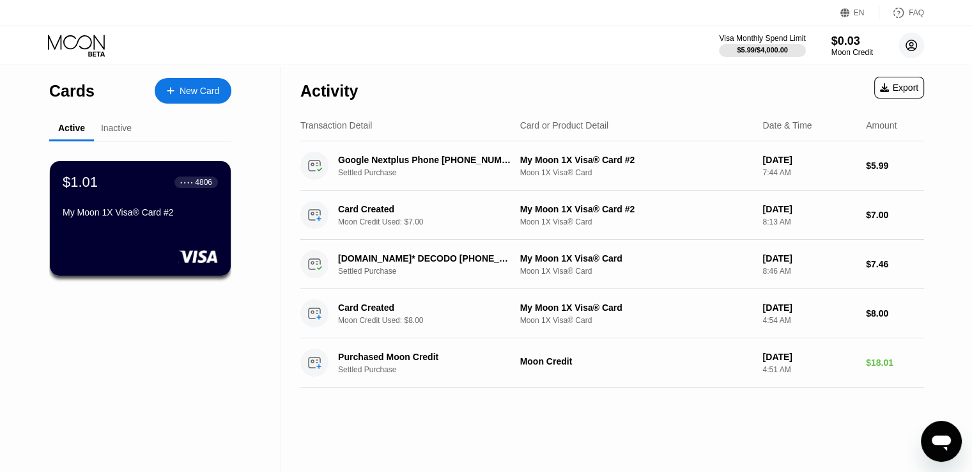
click at [912, 44] on circle at bounding box center [912, 46] width 26 height 26
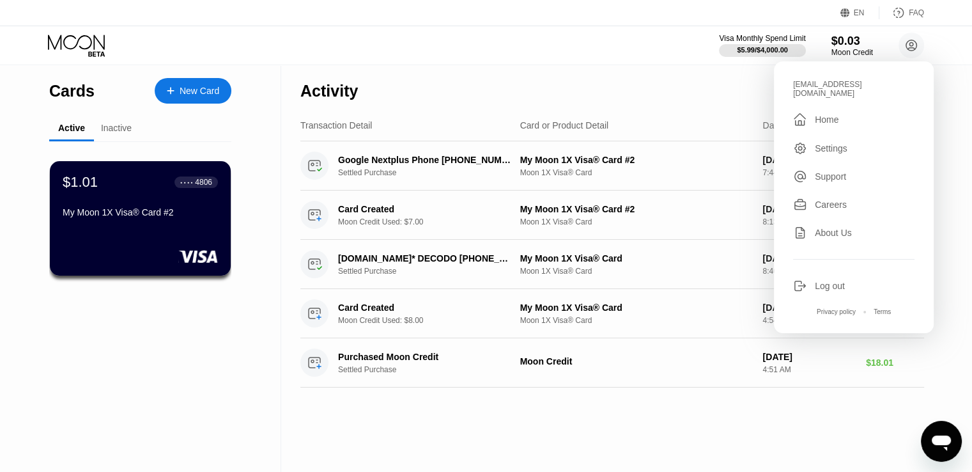
click at [659, 90] on div "Activity Export" at bounding box center [612, 87] width 624 height 45
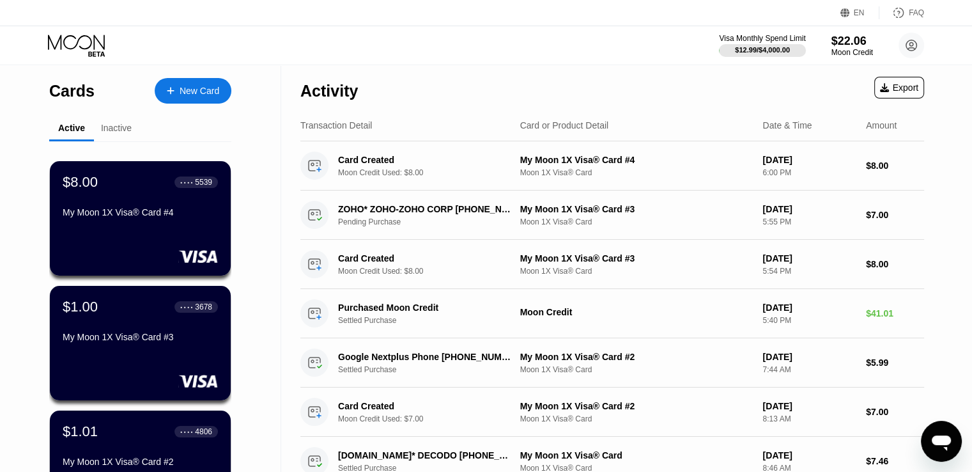
click at [187, 91] on div "New Card" at bounding box center [200, 91] width 40 height 11
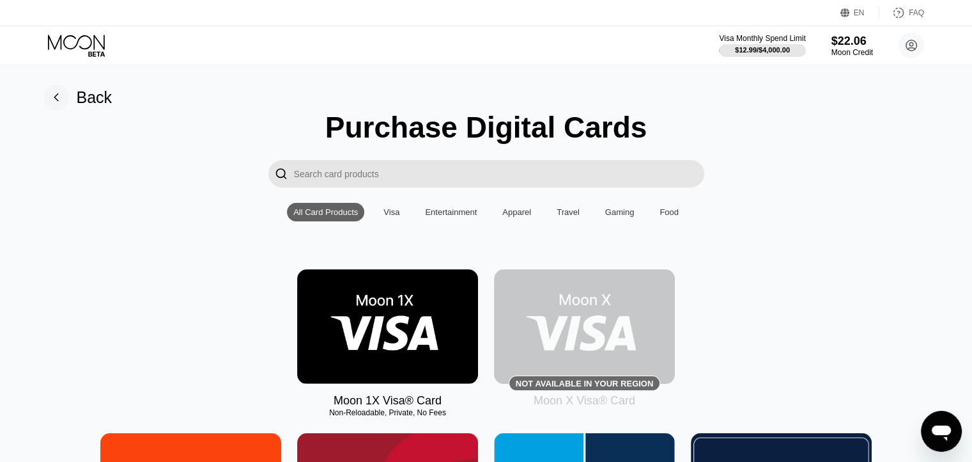
click at [396, 312] on img at bounding box center [387, 326] width 181 height 114
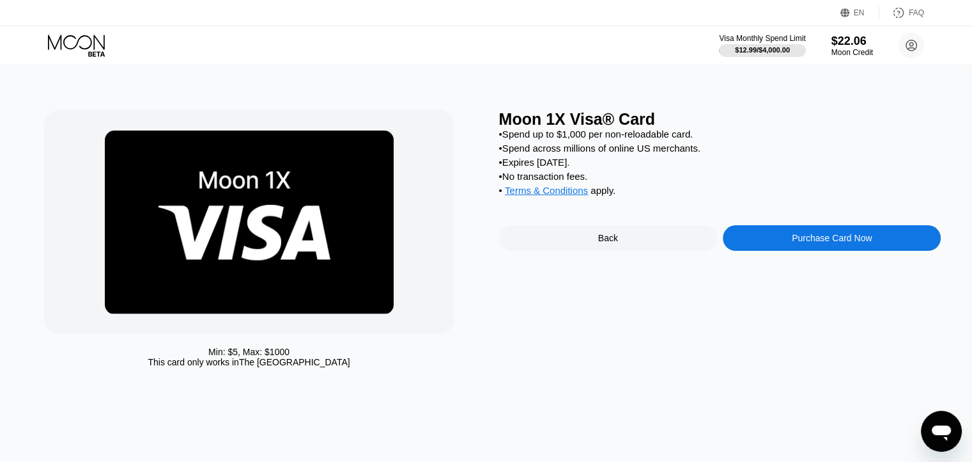
click at [813, 243] on div "Purchase Card Now" at bounding box center [832, 238] width 80 height 10
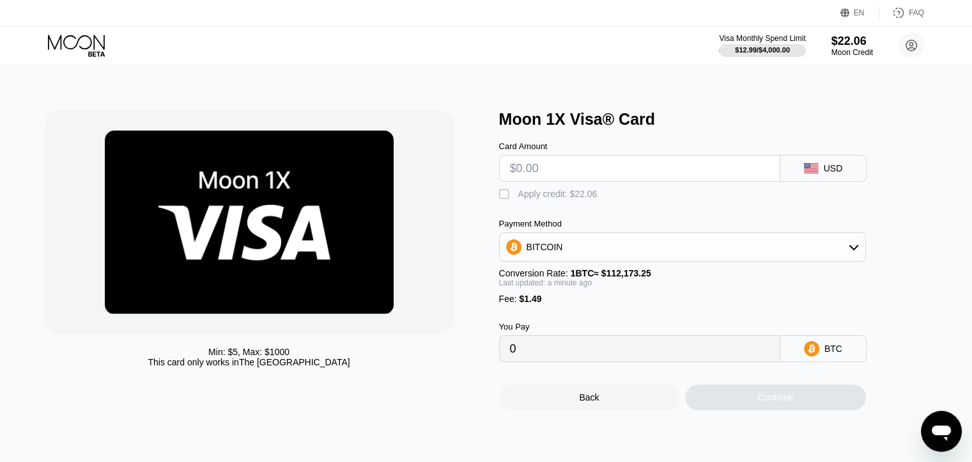
click at [574, 164] on input "text" at bounding box center [640, 168] width 260 height 26
type input "$8"
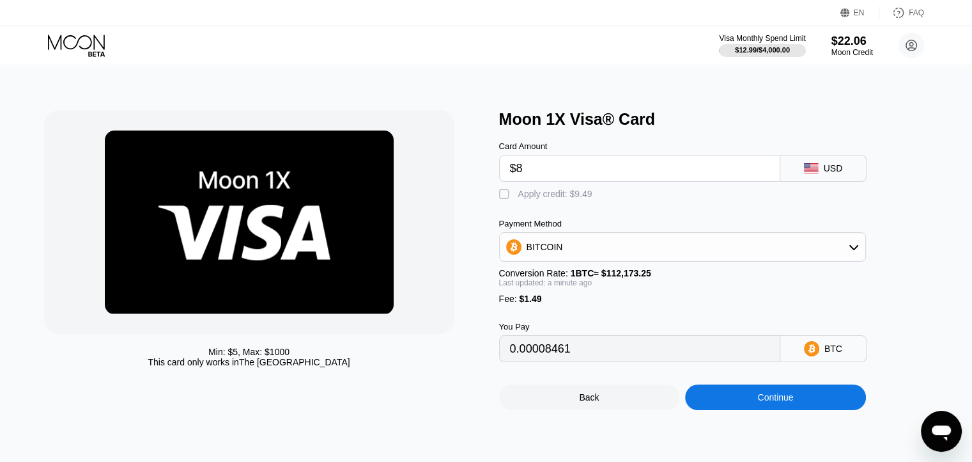
type input "0.00008461"
type input "$8"
click at [533, 201] on div " Apply credit: $9.49" at bounding box center [549, 194] width 100 height 13
type input "0"
click at [731, 410] on div "Continue" at bounding box center [775, 397] width 181 height 26
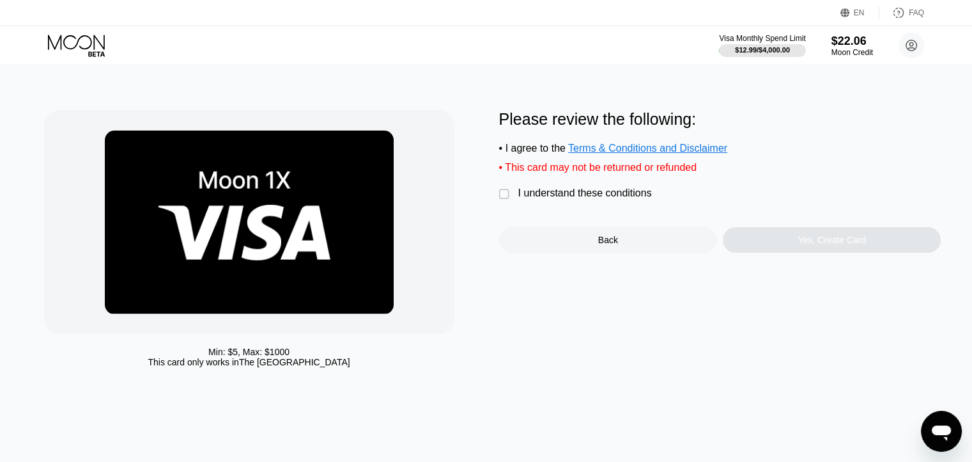
click at [596, 201] on div " I understand these conditions" at bounding box center [578, 193] width 159 height 13
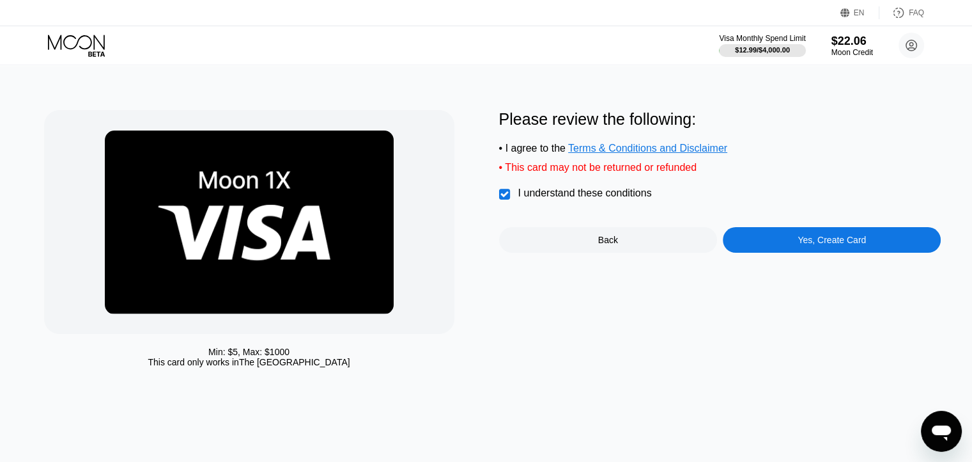
click at [762, 251] on div "Yes, Create Card" at bounding box center [832, 240] width 218 height 26
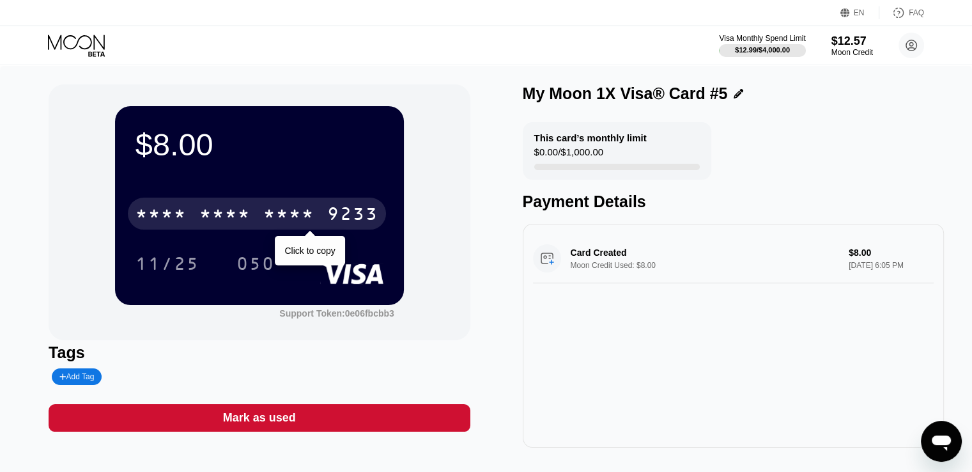
click at [263, 217] on div "* * * *" at bounding box center [288, 215] width 51 height 20
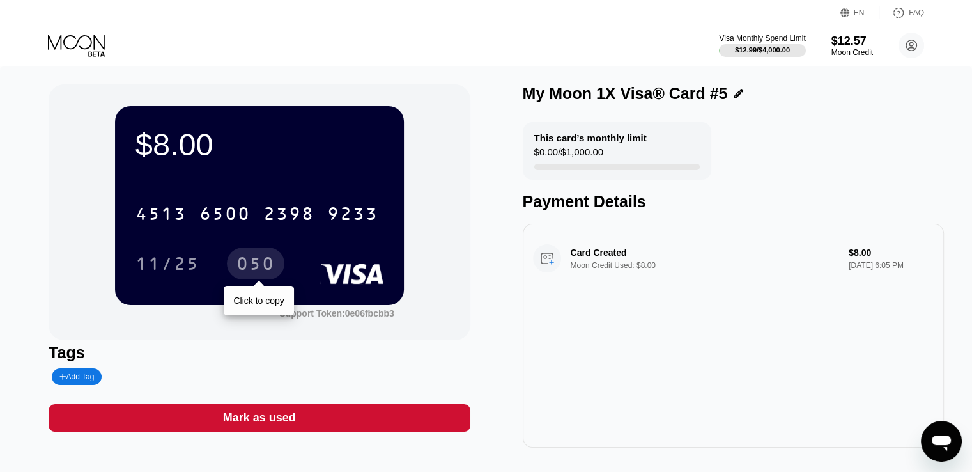
click at [261, 264] on div "050" at bounding box center [256, 265] width 38 height 20
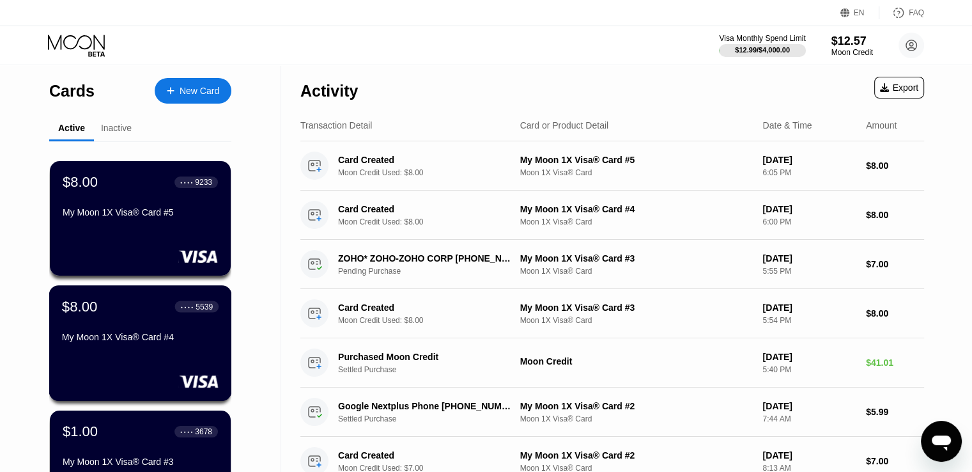
click at [138, 322] on div "$8.00 ● ● ● ● 5539 My Moon 1X Visa® Card #4" at bounding box center [140, 322] width 157 height 49
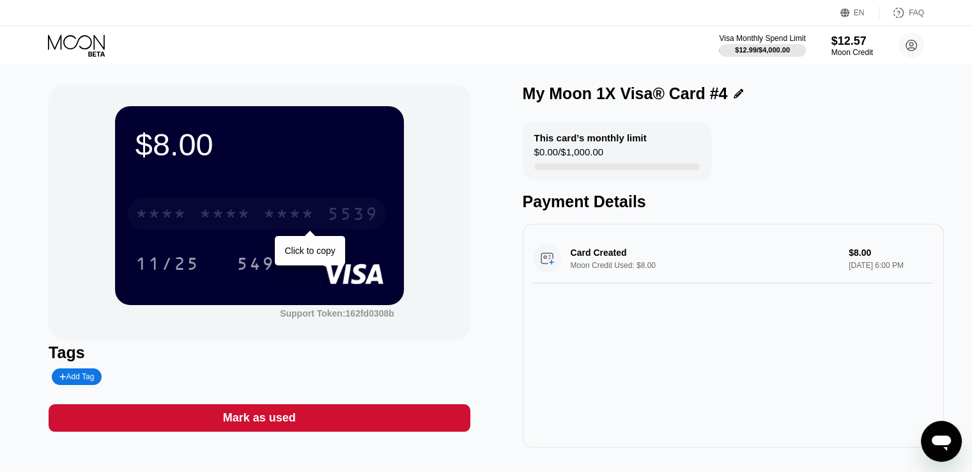
click at [272, 221] on div "* * * *" at bounding box center [288, 215] width 51 height 20
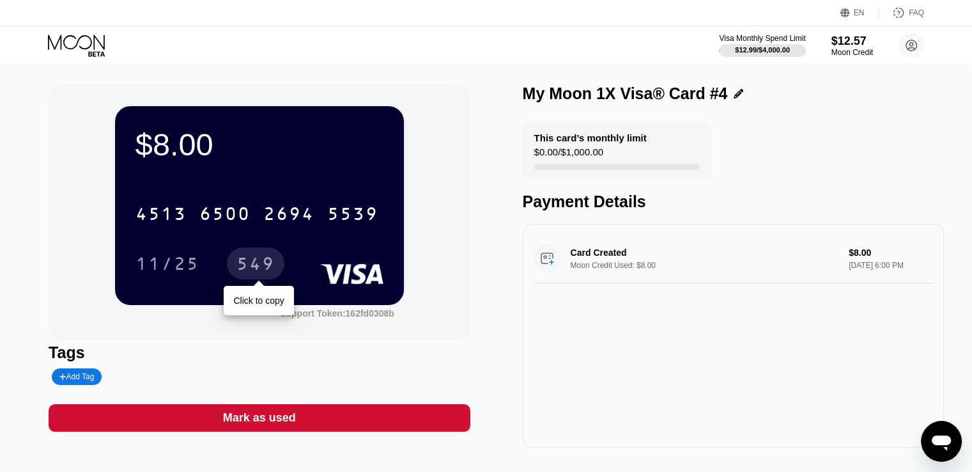
click at [258, 265] on div "549" at bounding box center [256, 265] width 38 height 20
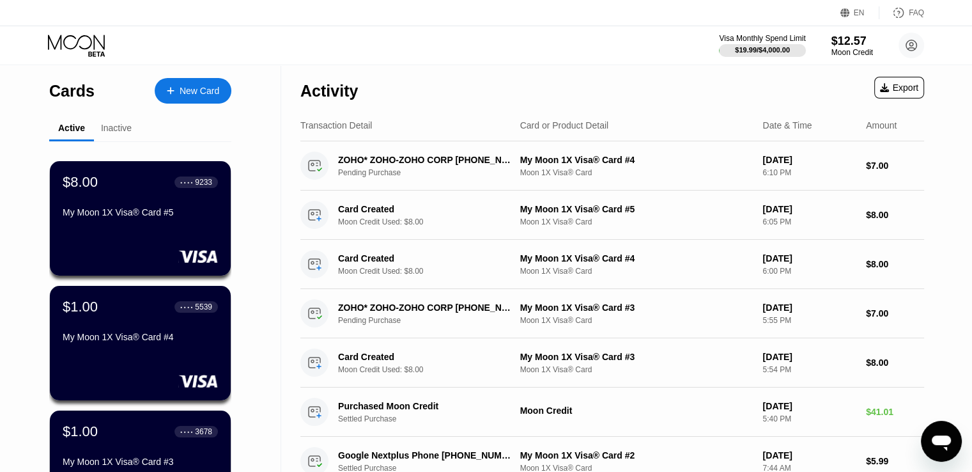
click at [206, 89] on div "New Card" at bounding box center [200, 91] width 40 height 11
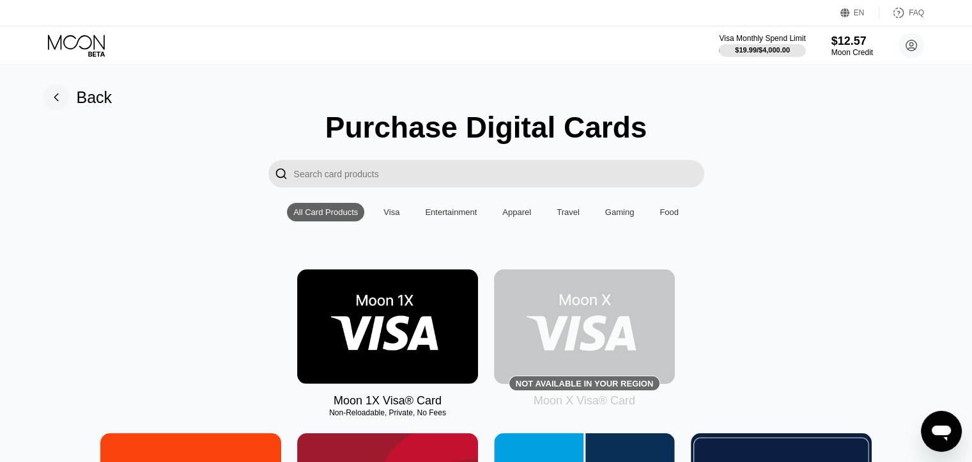
click at [410, 309] on img at bounding box center [387, 326] width 181 height 114
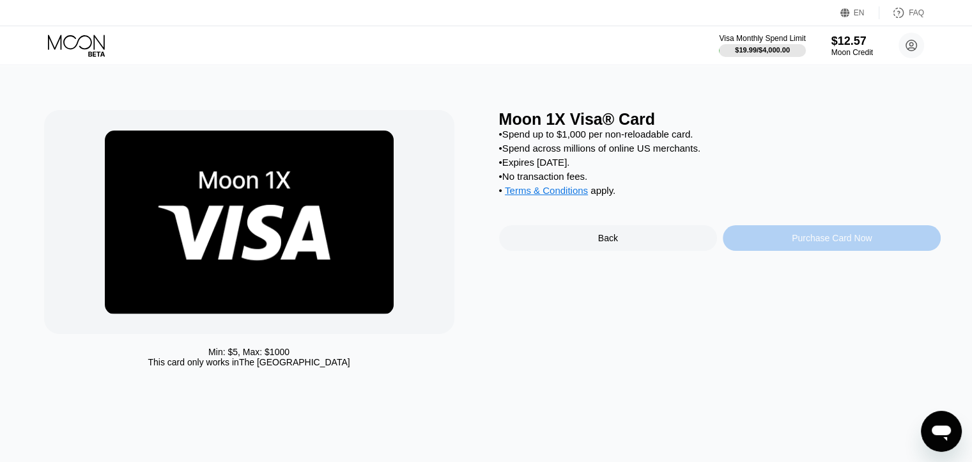
click at [833, 251] on div "Purchase Card Now" at bounding box center [832, 238] width 218 height 26
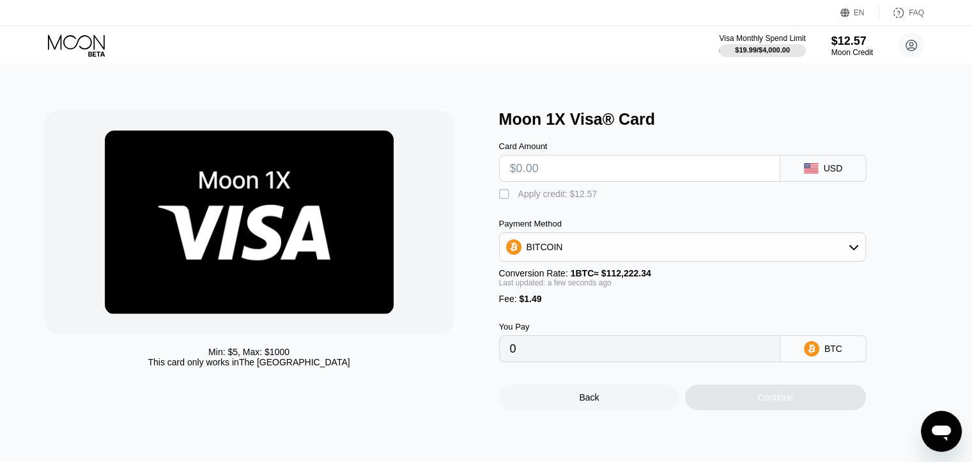
click at [621, 175] on input "text" at bounding box center [640, 168] width 260 height 26
type input "$5"
type input "0.00005784"
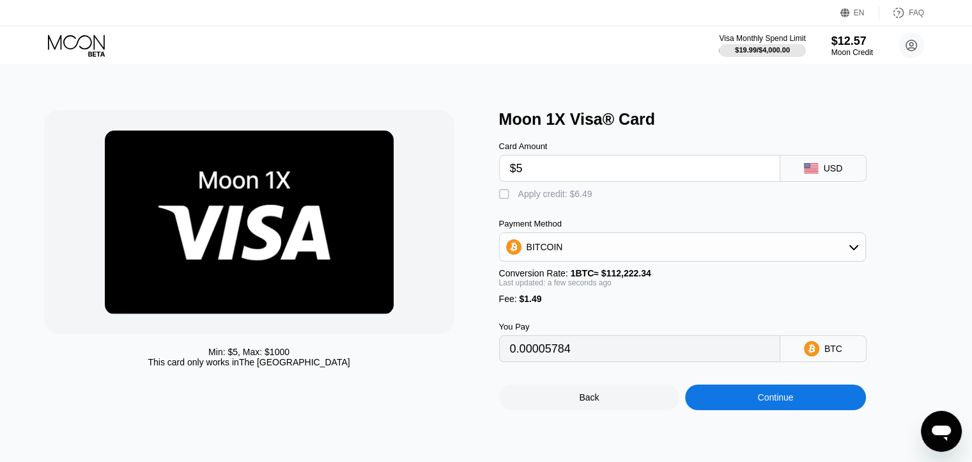
type input "$5"
click at [526, 199] on div "Apply credit: $6.49" at bounding box center [555, 194] width 74 height 10
type input "0"
click at [803, 410] on div "Continue" at bounding box center [775, 397] width 181 height 26
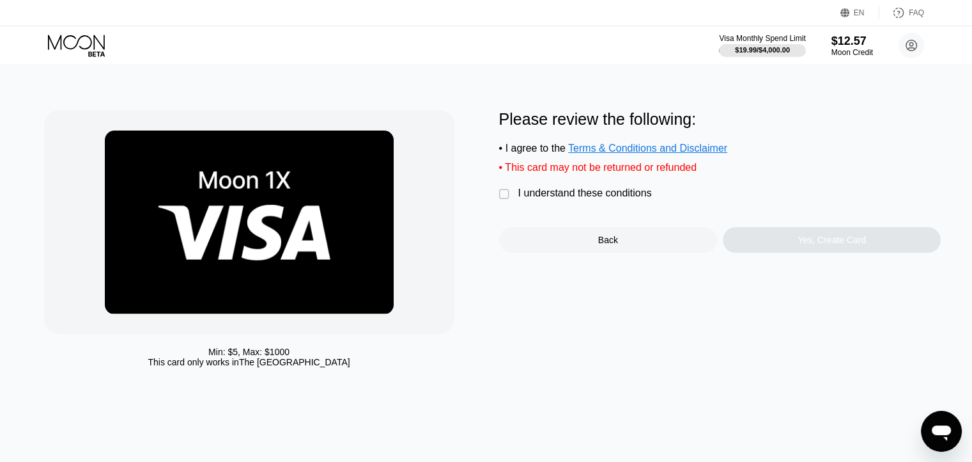
click at [555, 199] on div "I understand these conditions" at bounding box center [585, 193] width 134 height 12
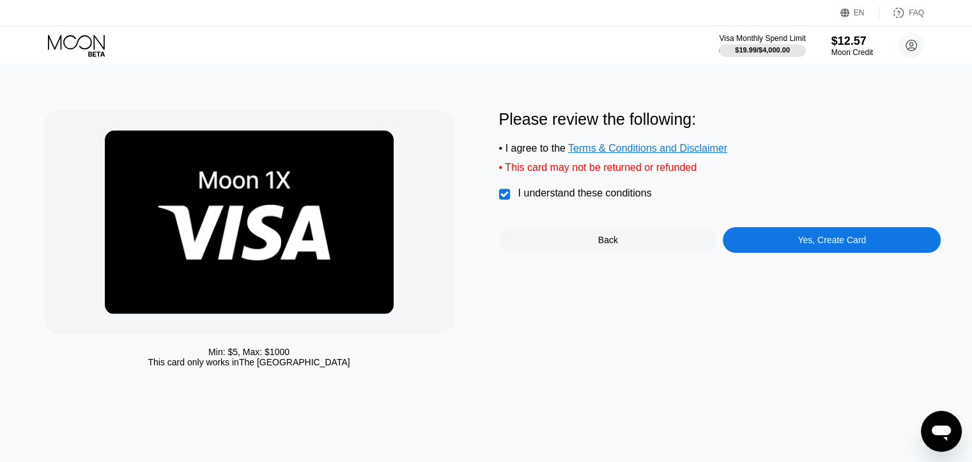
drag, startPoint x: 815, startPoint y: 263, endPoint x: 816, endPoint y: 256, distance: 6.4
click at [816, 258] on div "Please review the following: • I agree to the Terms & Conditions and Disclaimer…" at bounding box center [720, 241] width 442 height 263
click at [816, 245] on div "Yes, Create Card" at bounding box center [832, 240] width 68 height 10
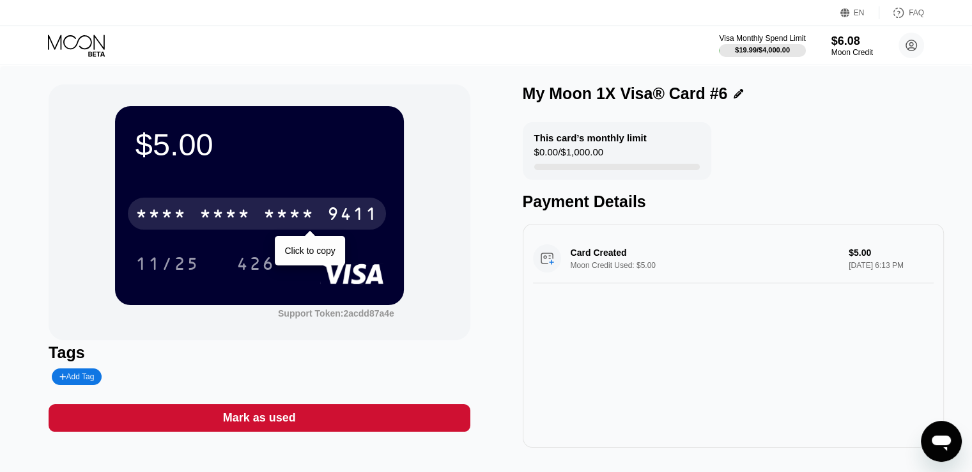
click at [307, 211] on div "* * * *" at bounding box center [288, 215] width 51 height 20
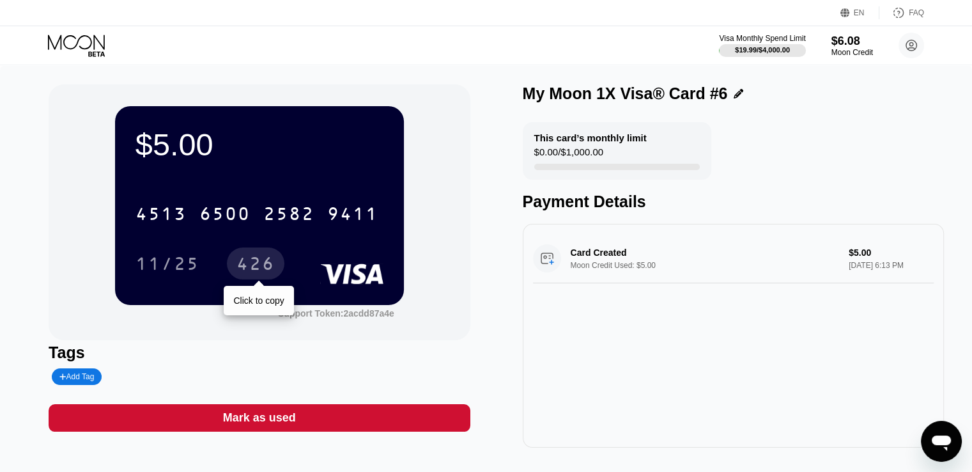
click at [260, 254] on div "426" at bounding box center [256, 263] width 58 height 32
